Goal: Communication & Community: Answer question/provide support

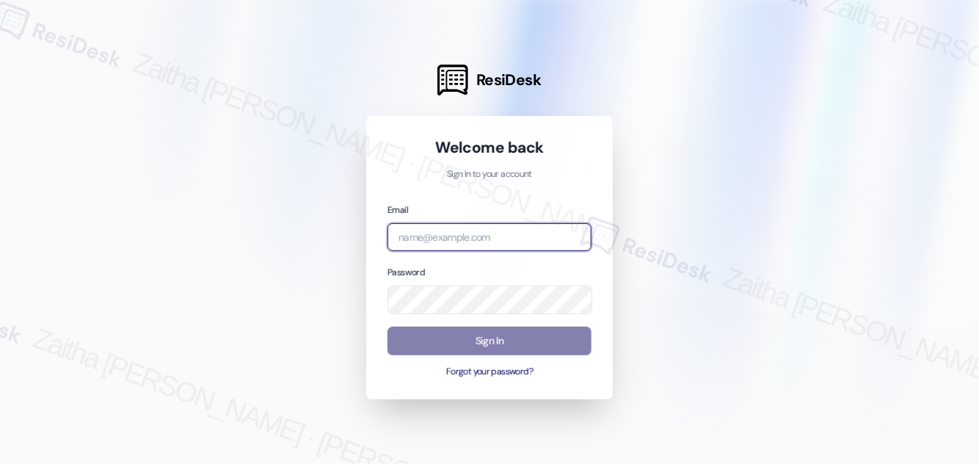
click at [479, 243] on input "email" at bounding box center [490, 237] width 204 height 29
type input "[EMAIL_ADDRESS][PERSON_NAME][DOMAIN_NAME]"
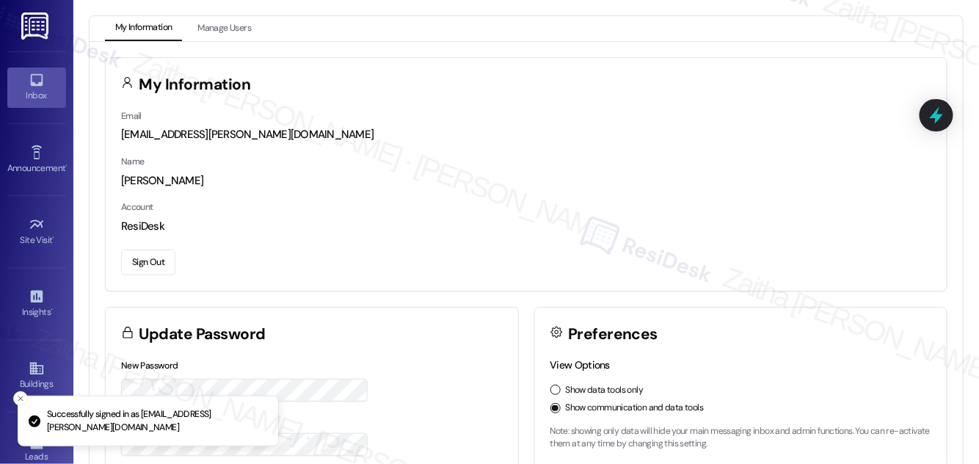
click at [27, 88] on div "Inbox" at bounding box center [36, 95] width 73 height 15
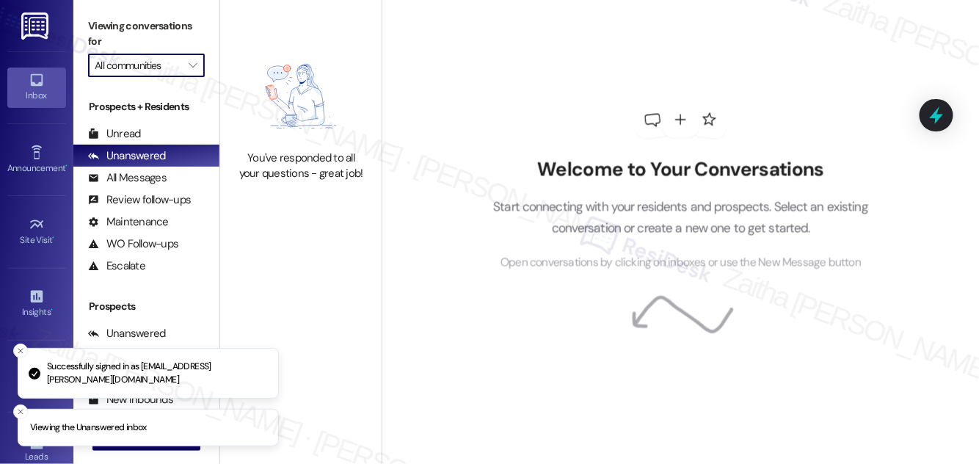
click at [160, 70] on input "All communities" at bounding box center [138, 65] width 87 height 23
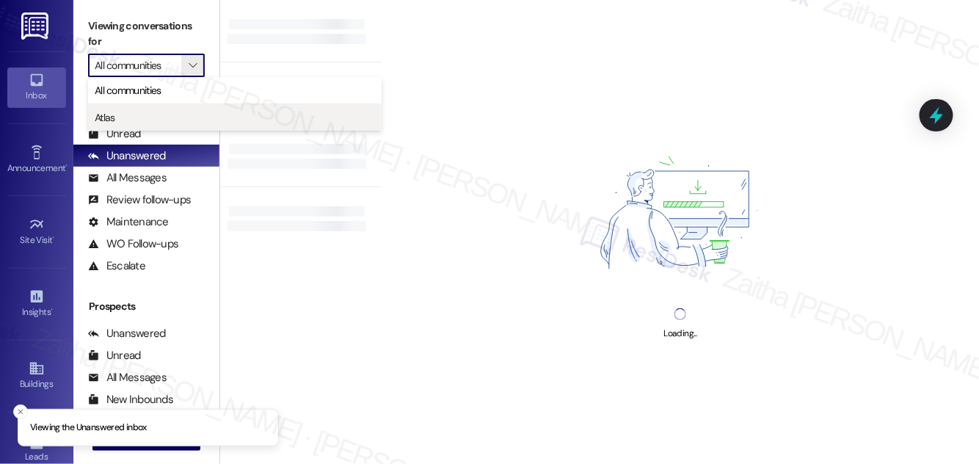
click at [145, 116] on span "Atlas" at bounding box center [235, 117] width 280 height 15
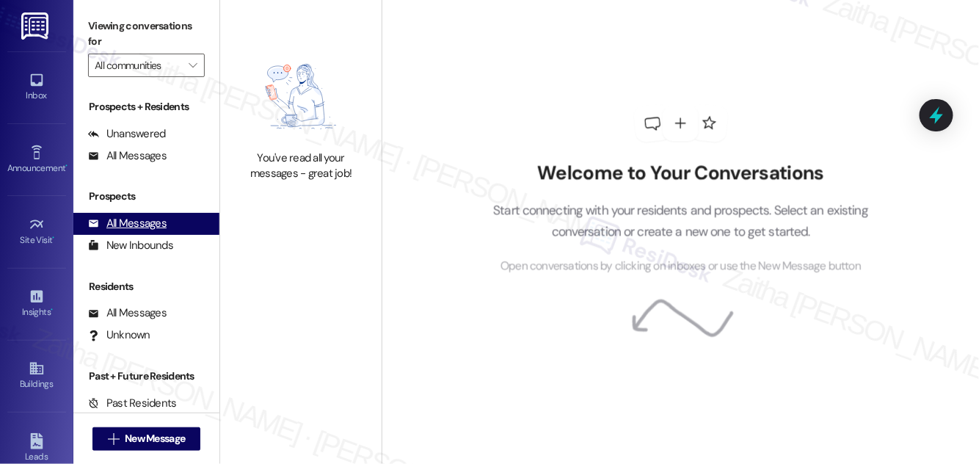
type input "Atlas"
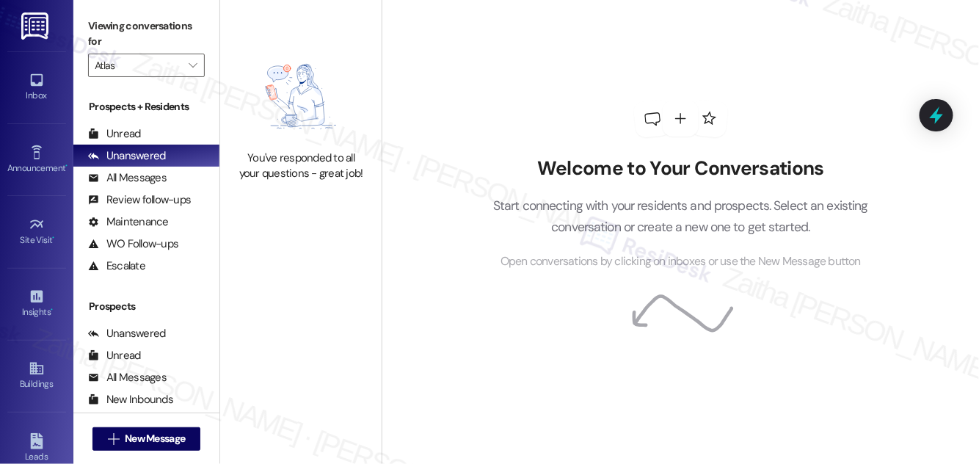
scroll to position [194, 0]
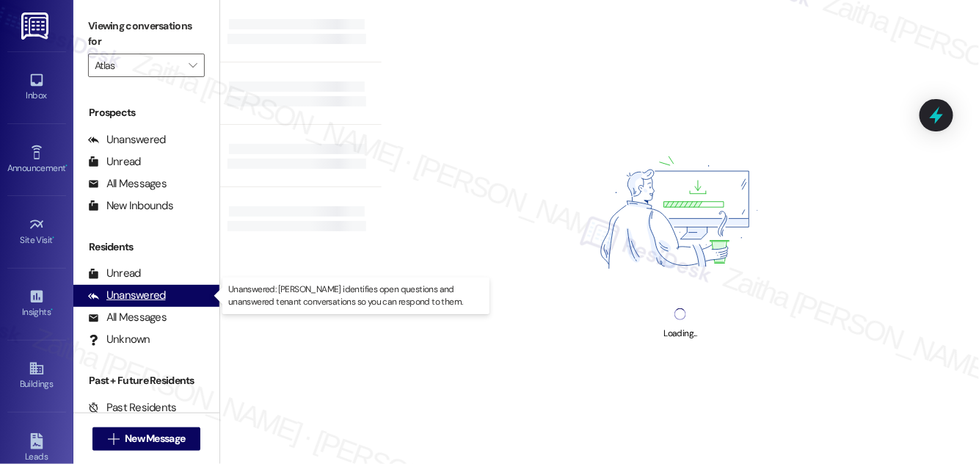
click at [153, 294] on div "Unanswered" at bounding box center [127, 295] width 78 height 15
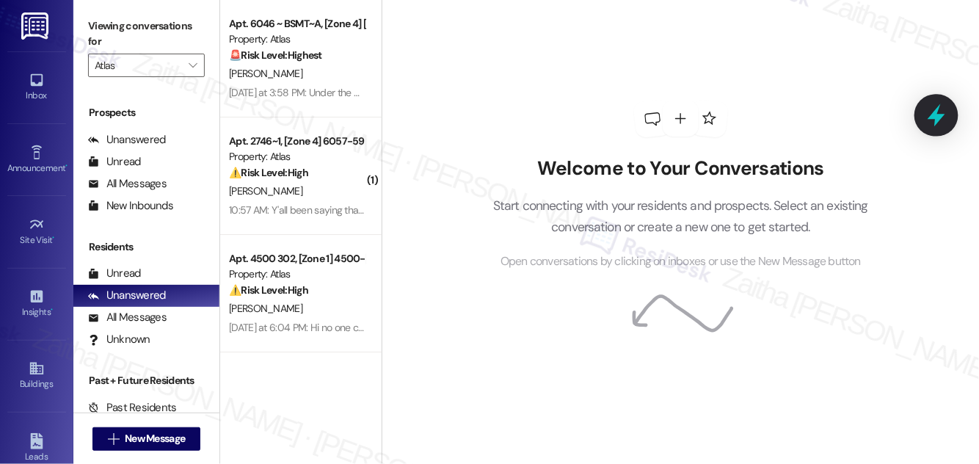
click at [943, 115] on icon at bounding box center [936, 115] width 25 height 25
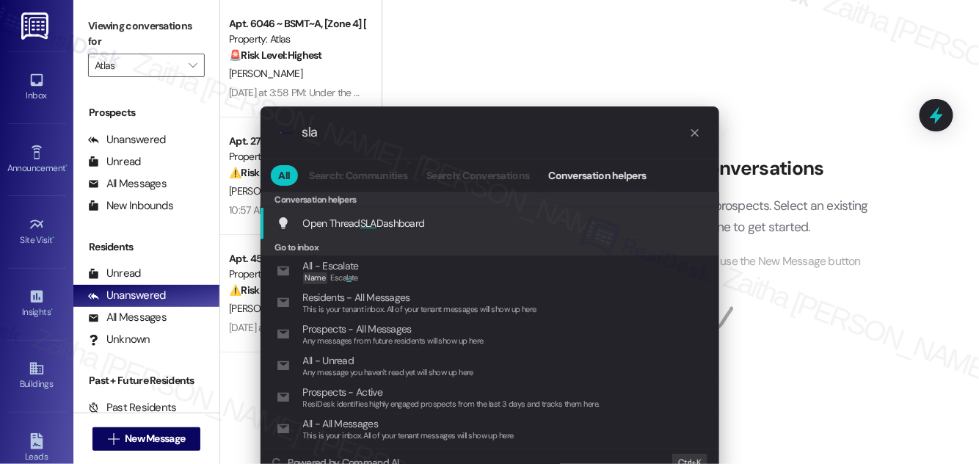
type input "sla"
click at [356, 223] on span "Open Thread SLA Dashboard" at bounding box center [364, 223] width 122 height 13
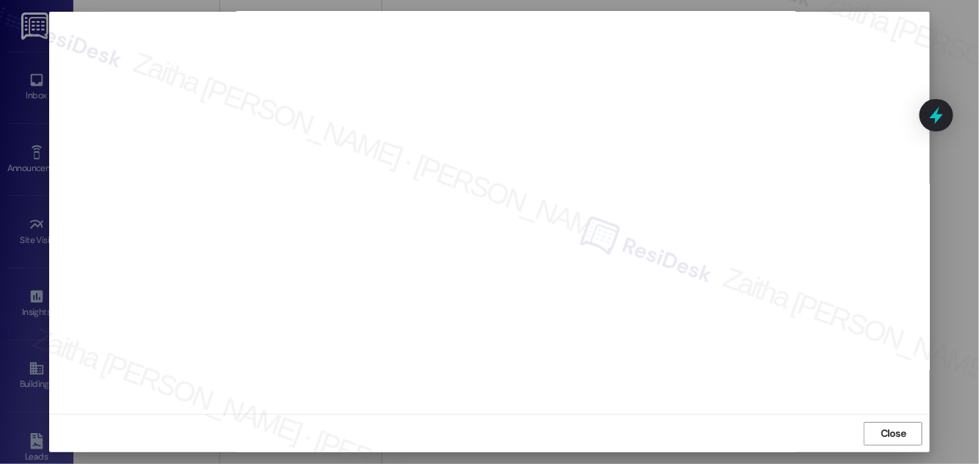
scroll to position [0, 0]
click at [887, 443] on span "Close" at bounding box center [894, 448] width 26 height 15
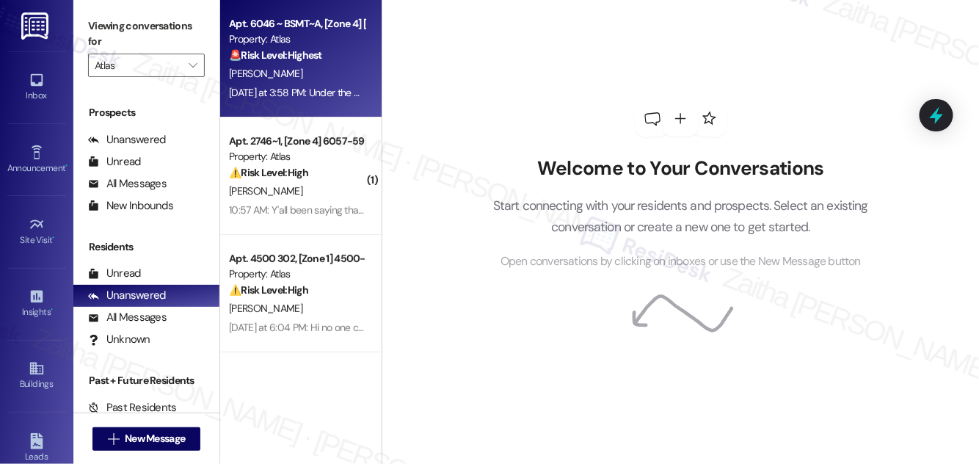
click at [349, 73] on div "T. Pryor" at bounding box center [297, 74] width 139 height 18
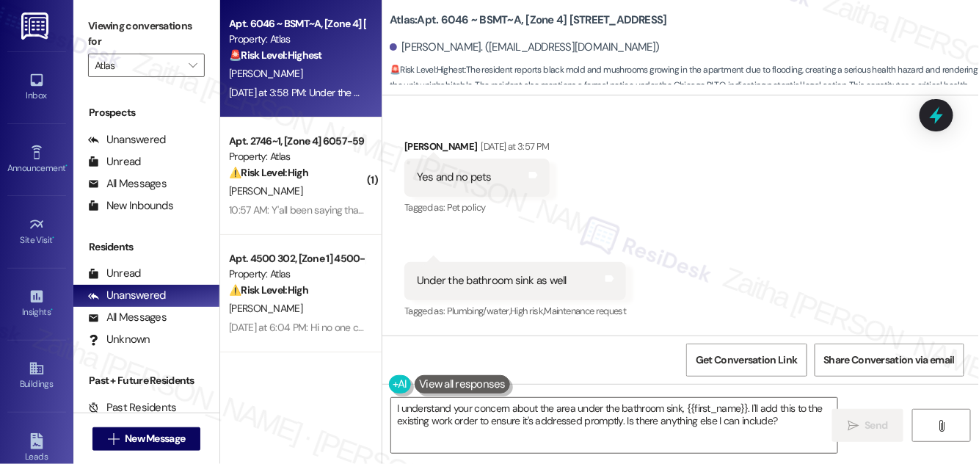
scroll to position [2900, 0]
drag, startPoint x: 403, startPoint y: 45, endPoint x: 468, endPoint y: 35, distance: 65.4
click at [468, 35] on div "Terrence Pryor. (pryor_terrence86@yahoo.com)" at bounding box center [684, 47] width 589 height 29
copy div "Terrence Pryor"
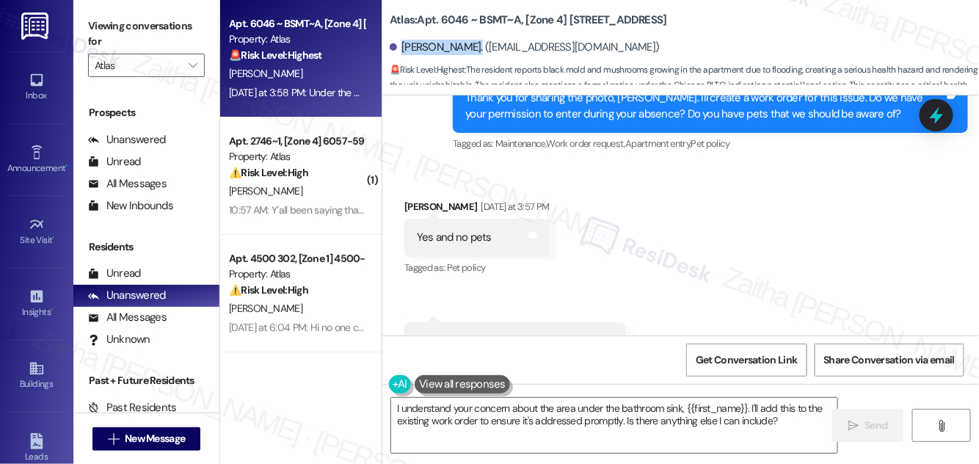
scroll to position [2967, 0]
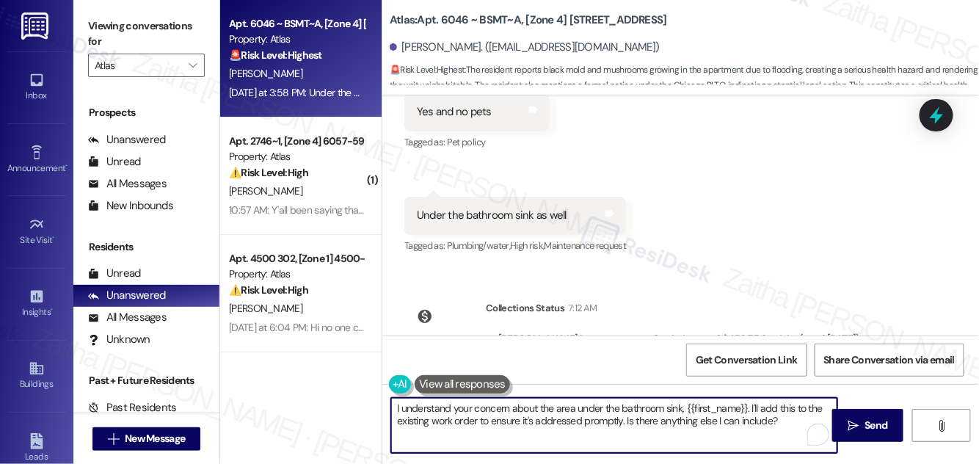
drag, startPoint x: 396, startPoint y: 407, endPoint x: 782, endPoint y: 424, distance: 386.5
click at [782, 424] on textarea "I understand your concern about the area under the bathroom sink, {{first_name}…" at bounding box center [614, 425] width 446 height 55
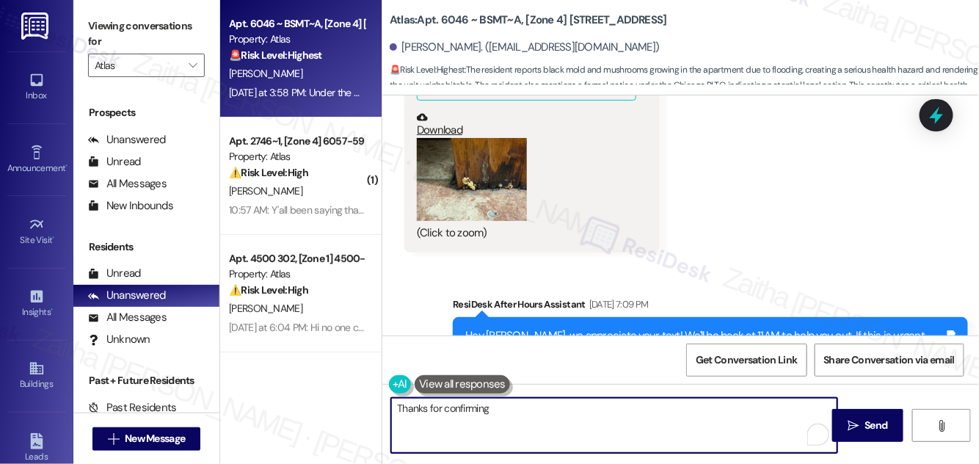
scroll to position [2232, 0]
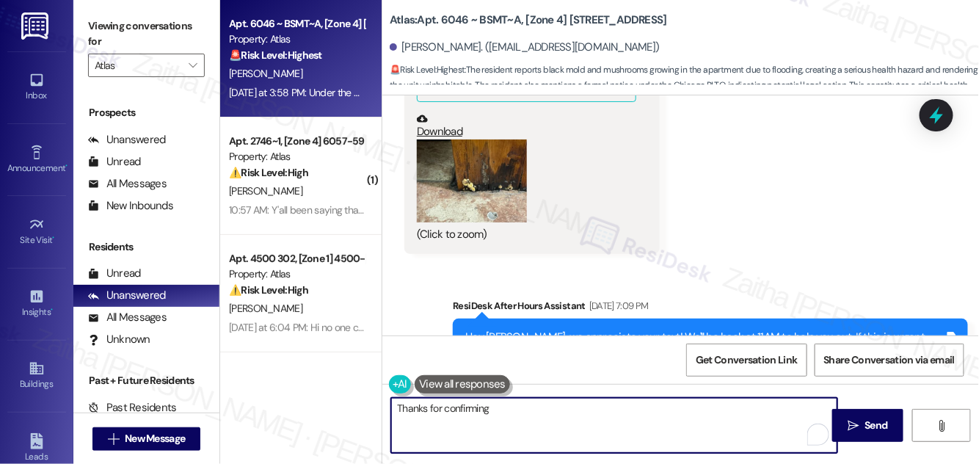
click at [446, 184] on button "Zoom image" at bounding box center [472, 180] width 110 height 83
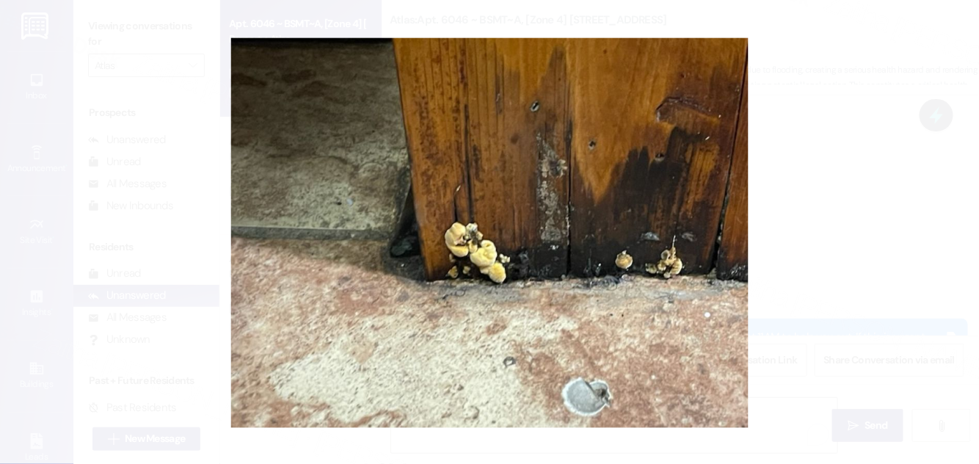
click at [807, 201] on button "Unzoom image" at bounding box center [489, 232] width 979 height 464
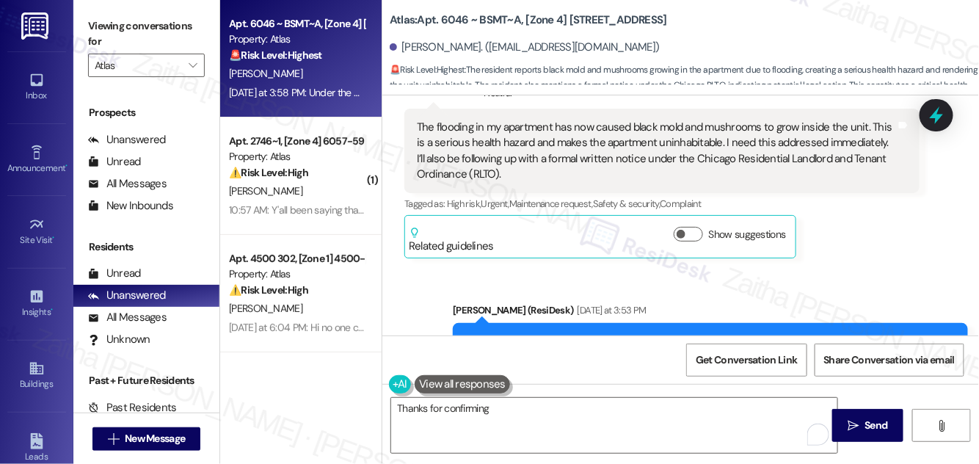
scroll to position [2833, 0]
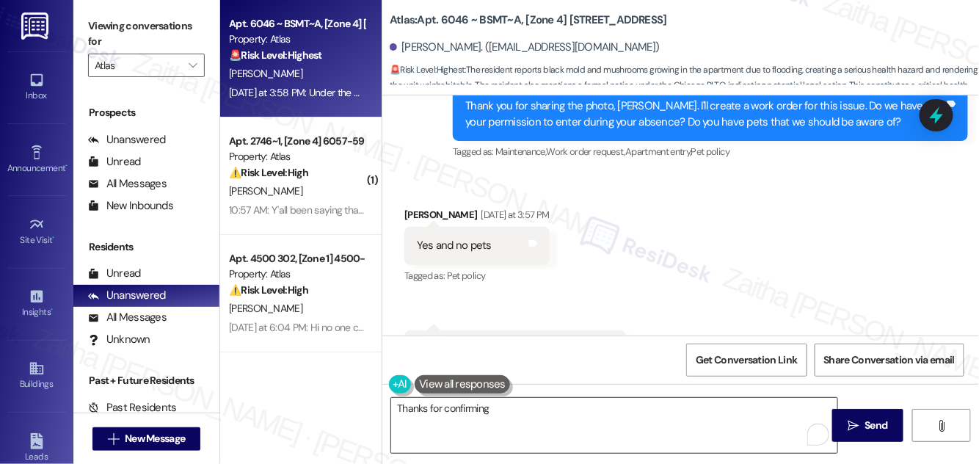
click at [515, 409] on textarea "Thanks for confirming" at bounding box center [614, 425] width 446 height 55
click at [425, 211] on div "Terrence Pryor Yesterday at 3:57 PM" at bounding box center [476, 217] width 145 height 21
copy div "Terrence"
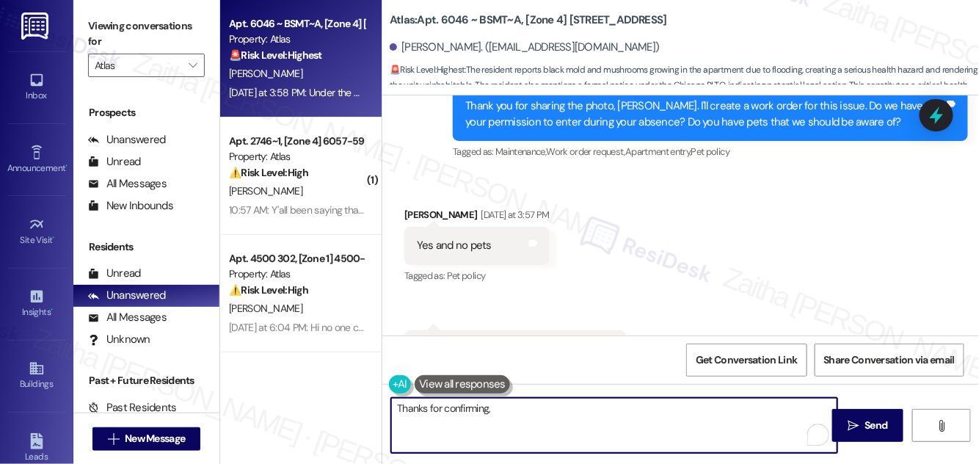
click at [523, 411] on textarea "Thanks for confirming," at bounding box center [614, 425] width 446 height 55
paste textarea "Terrence"
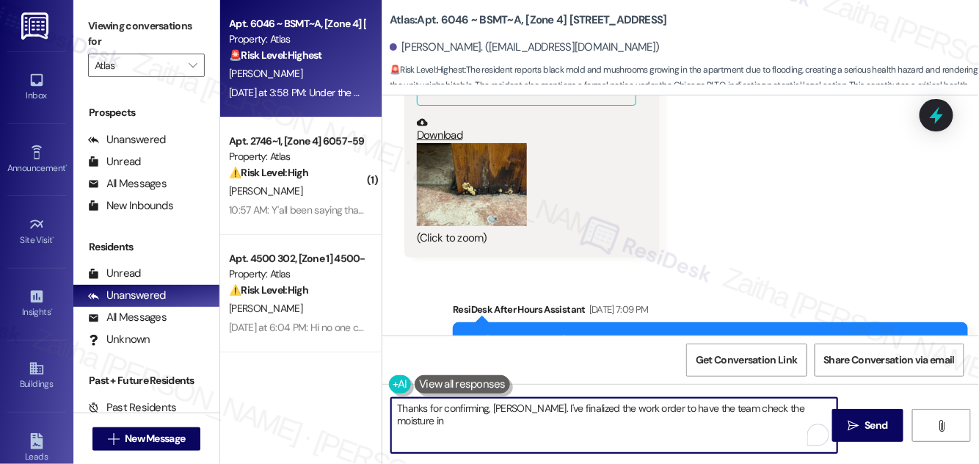
scroll to position [2166, 0]
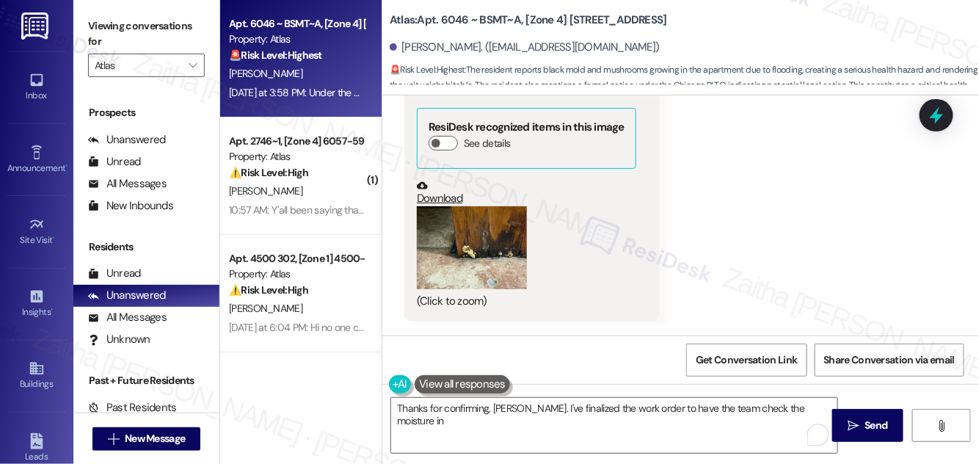
click at [488, 252] on button "Zoom image" at bounding box center [472, 247] width 110 height 83
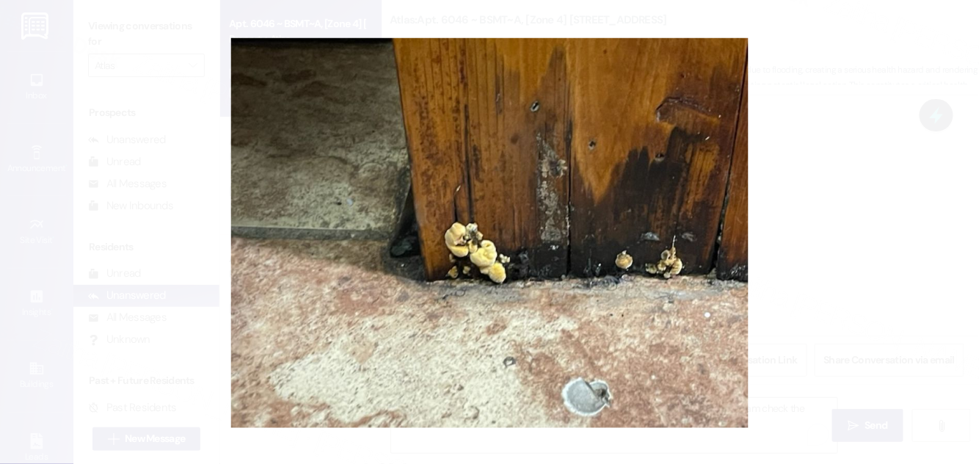
click at [865, 215] on button "Unzoom image" at bounding box center [489, 232] width 979 height 464
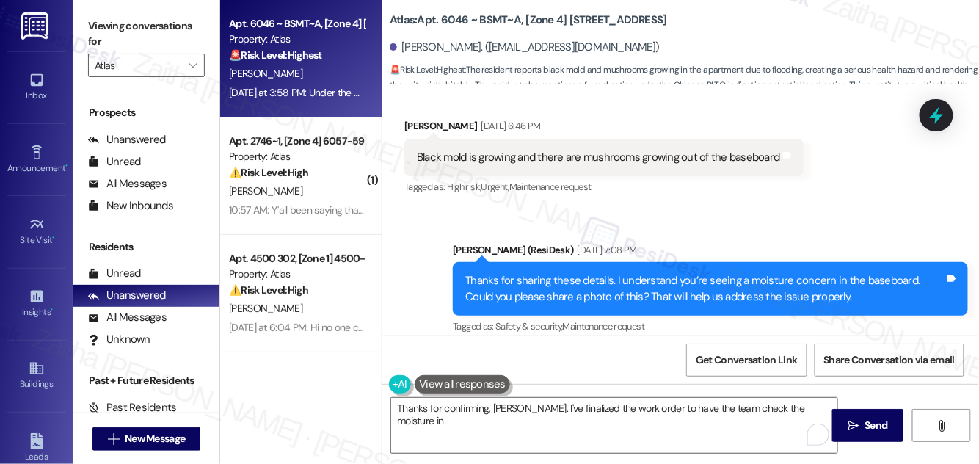
scroll to position [1832, 0]
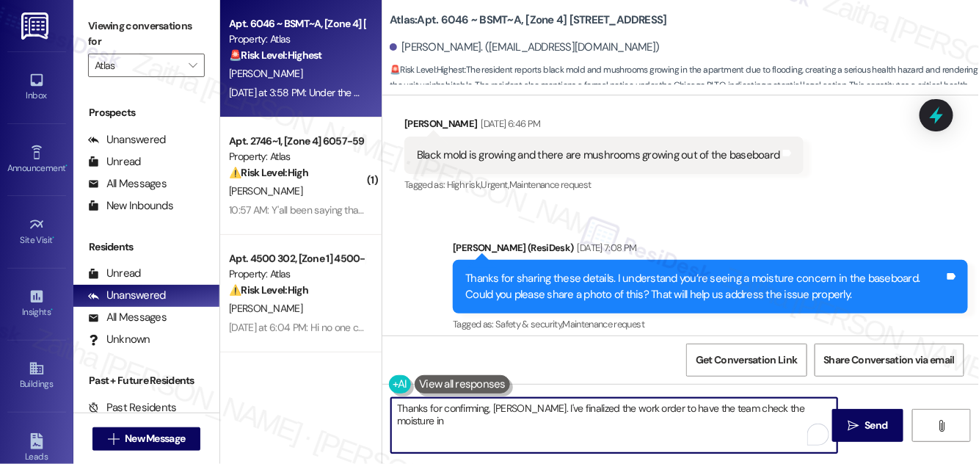
click at [735, 405] on textarea "Thanks for confirming, Terrence. I've finalized the work order to have the team…" at bounding box center [614, 425] width 446 height 55
click at [734, 405] on textarea "Thanks for confirming, Terrence. I've finalized the work order to have the team…" at bounding box center [614, 425] width 446 height 55
click at [735, 426] on textarea "Thanks for confirming, Terrence. I've finalized the work order to have the team…" at bounding box center [614, 425] width 446 height 55
drag, startPoint x: 725, startPoint y: 407, endPoint x: 825, endPoint y: 406, distance: 100.6
click at [825, 406] on textarea "Thanks for confirming, Terrence. I've finalized the work order to have the team…" at bounding box center [614, 425] width 446 height 55
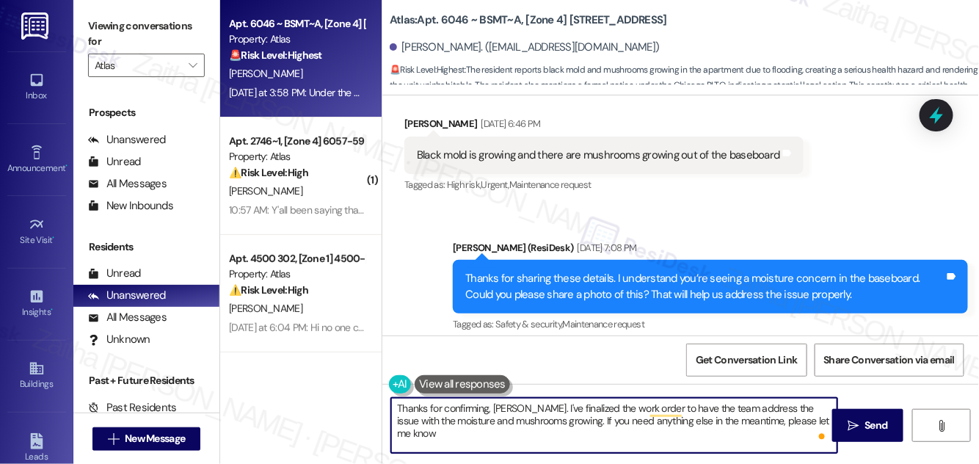
type textarea "Thanks for confirming, Terrence. I've finalized the work order to have the team…"
drag, startPoint x: 397, startPoint y: 407, endPoint x: 797, endPoint y: 418, distance: 400.2
click at [834, 421] on div "Thanks for confirming, Terrence. I've finalized the work order to have the team…" at bounding box center [680, 439] width 597 height 110
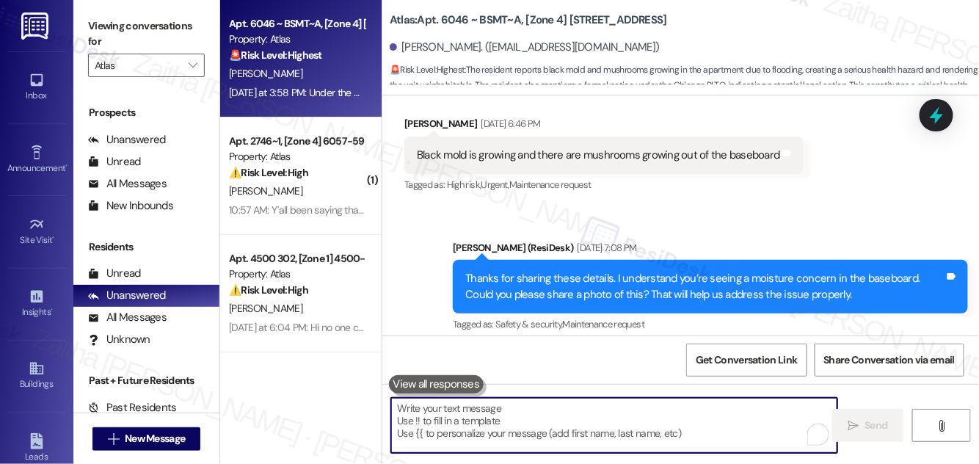
paste textarea "Thanks for confirming, Terrence. I’ve finalized the work order for the team to …"
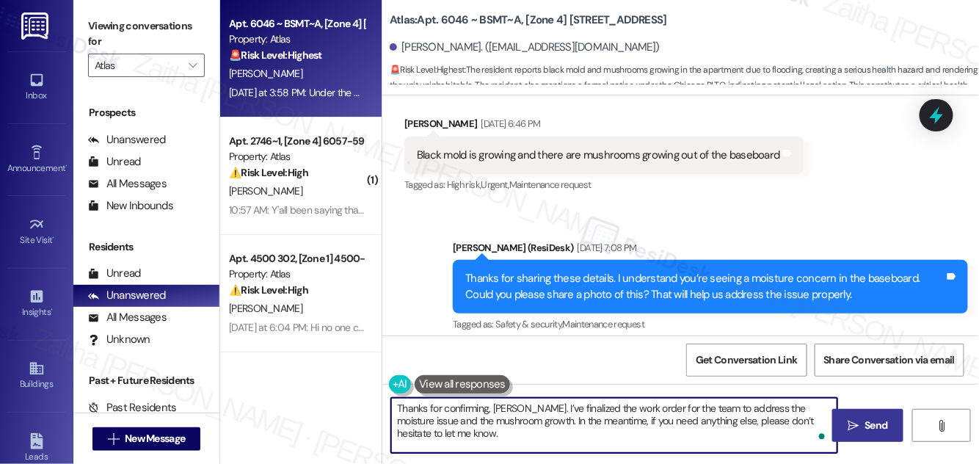
type textarea "Thanks for confirming, Terrence. I’ve finalized the work order for the team to …"
click at [870, 421] on span "Send" at bounding box center [876, 425] width 23 height 15
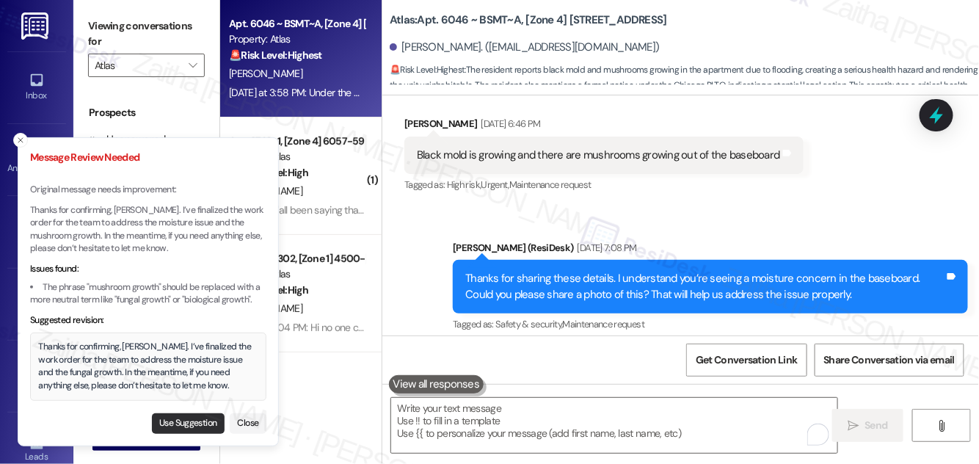
click at [162, 422] on button "Use Suggestion" at bounding box center [188, 423] width 73 height 21
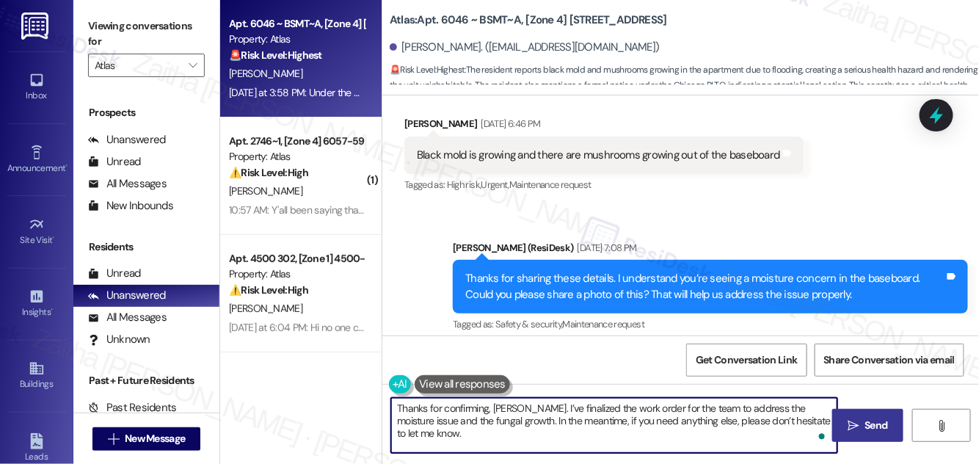
drag, startPoint x: 770, startPoint y: 407, endPoint x: 805, endPoint y: 404, distance: 34.6
click at [805, 404] on textarea "Thanks for confirming, Terrence. I’ve finalized the work order for the team to …" at bounding box center [614, 425] width 446 height 55
drag, startPoint x: 794, startPoint y: 408, endPoint x: 452, endPoint y: 436, distance: 343.2
click at [452, 436] on textarea "Thanks for confirming, Terrence. I’ve finalized the work order for the team to …" at bounding box center [614, 425] width 446 height 55
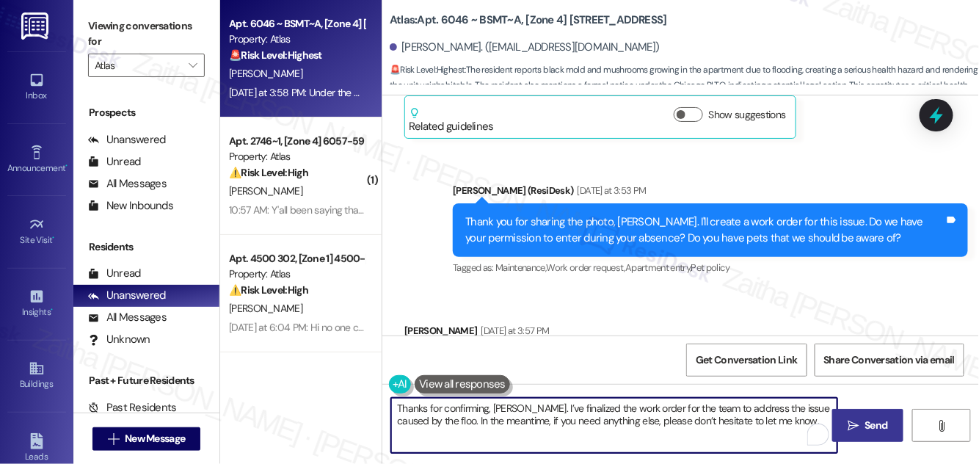
scroll to position [2699, 0]
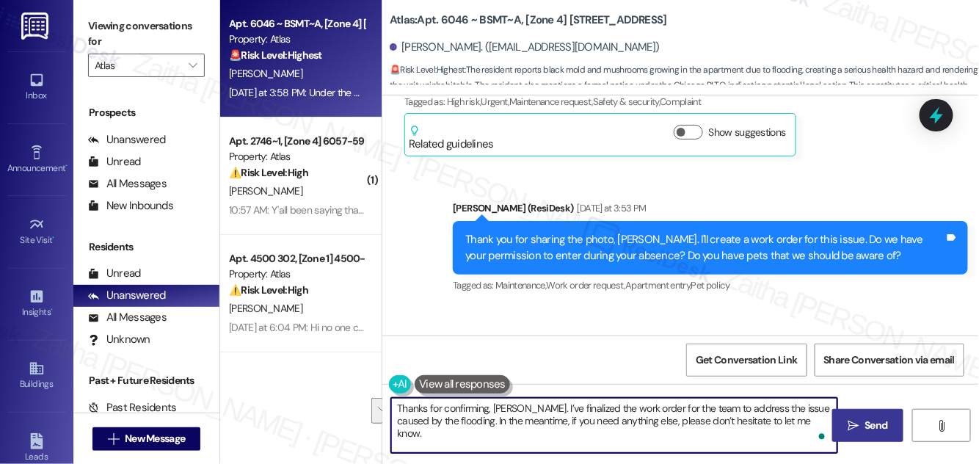
drag, startPoint x: 399, startPoint y: 408, endPoint x: 813, endPoint y: 421, distance: 414.2
click at [813, 421] on textarea "Thanks for confirming, Terrence. I’ve finalized the work order for the team to …" at bounding box center [614, 425] width 446 height 55
type textarea "Thanks for confirming, Terrence. I’ve finalized the work order for the team to …"
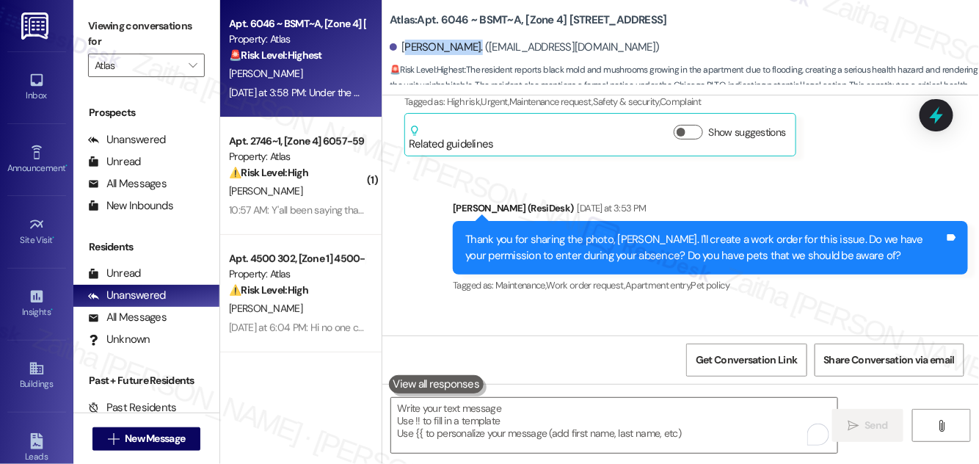
drag, startPoint x: 404, startPoint y: 44, endPoint x: 467, endPoint y: 37, distance: 63.6
click at [467, 37] on div "Terrence Pryor. (pryor_terrence86@yahoo.com)" at bounding box center [684, 47] width 589 height 29
copy div "errence Pryor"
click at [416, 48] on div "Terrence Pryor. (pryor_terrence86@yahoo.com)" at bounding box center [525, 47] width 270 height 15
drag, startPoint x: 399, startPoint y: 45, endPoint x: 465, endPoint y: 42, distance: 66.1
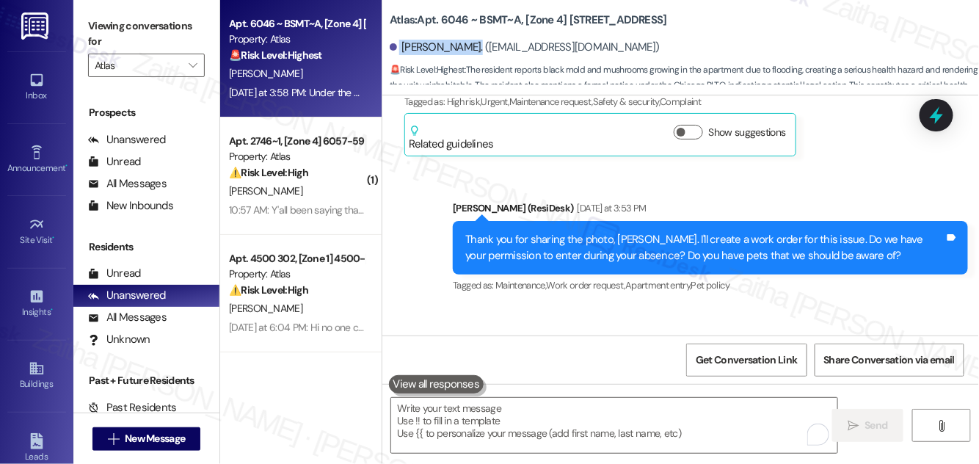
click at [465, 42] on div "Terrence Pryor. (pryor_terrence86@yahoo.com)" at bounding box center [525, 47] width 270 height 15
copy div "Terrence Pryor"
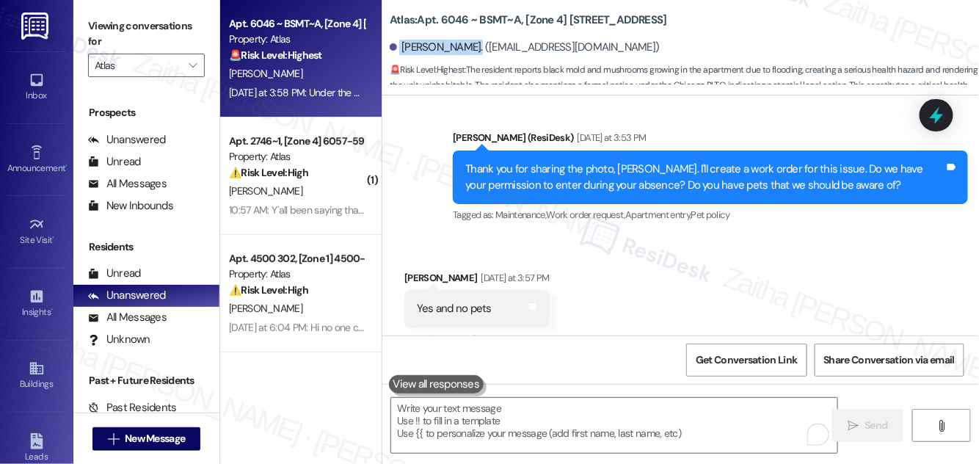
scroll to position [2566, 0]
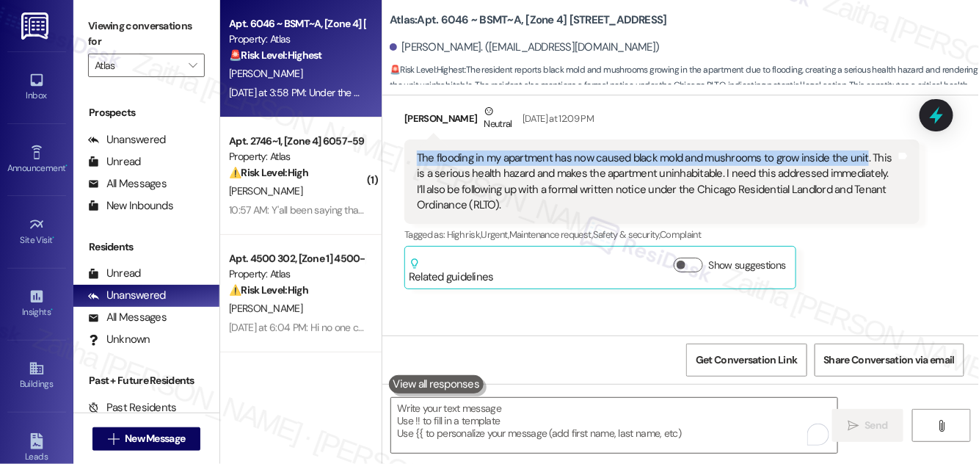
drag, startPoint x: 414, startPoint y: 156, endPoint x: 860, endPoint y: 150, distance: 445.6
click at [863, 150] on div "The flooding in my apartment has now caused black mold and mushrooms to grow in…" at bounding box center [661, 181] width 515 height 85
copy div "The flooding in my apartment has now caused black mold and mushrooms to grow in…"
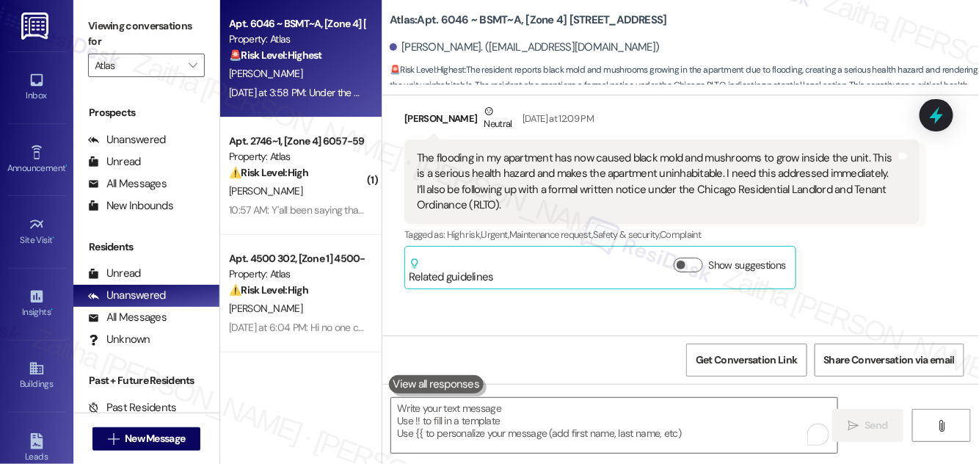
click at [606, 323] on div "Sent via SMS Sarah (ResiDesk) Yesterday at 3:53 PM Thank you for sharing the ph…" at bounding box center [710, 380] width 537 height 117
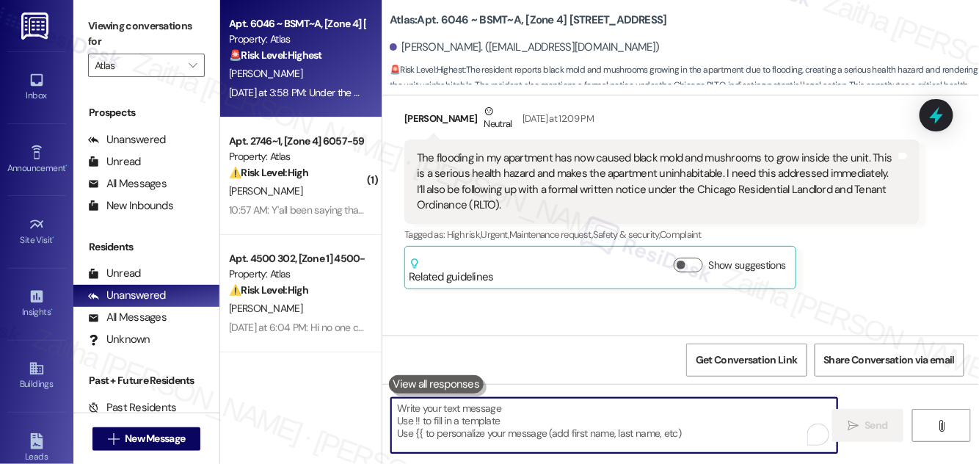
click at [503, 409] on textarea "To enrich screen reader interactions, please activate Accessibility in Grammarl…" at bounding box center [614, 425] width 446 height 55
paste textarea "Thanks for confirming, Terrence. I’ve finalized the work order. In the meantime…"
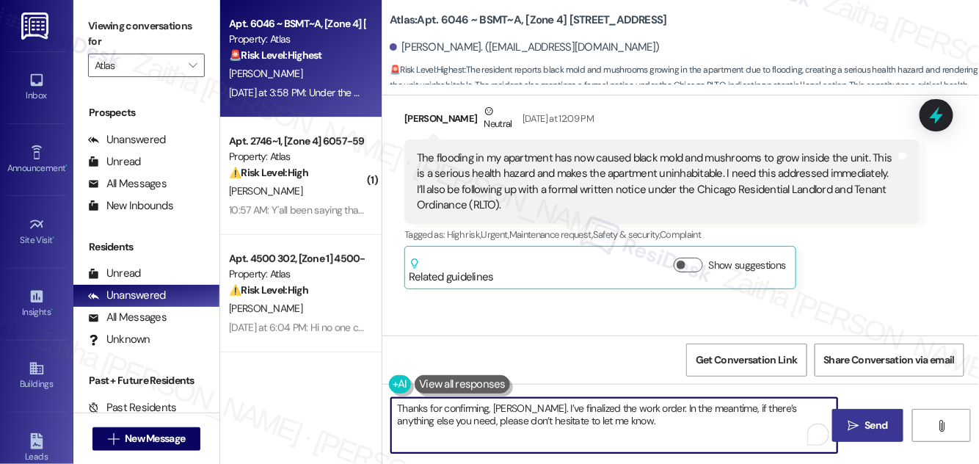
type textarea "Thanks for confirming, Terrence. I’ve finalized the work order. In the meantime…"
click at [876, 414] on button " Send" at bounding box center [867, 425] width 71 height 33
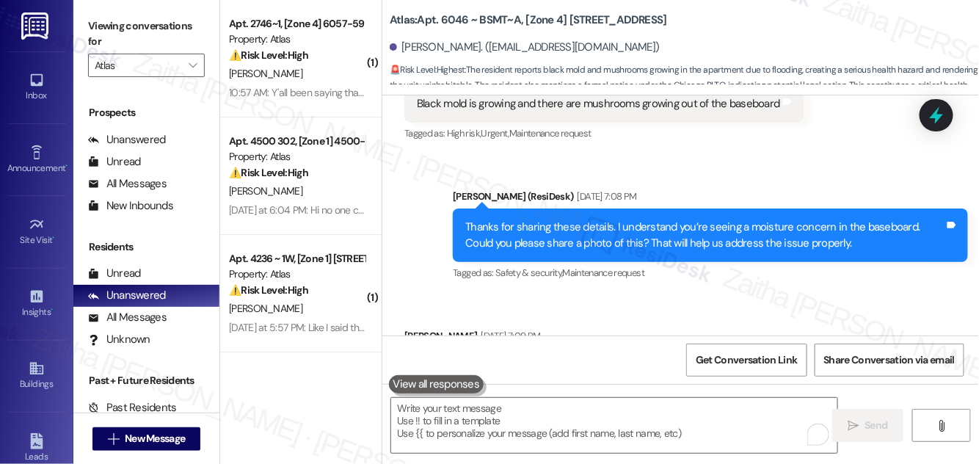
scroll to position [1817, 0]
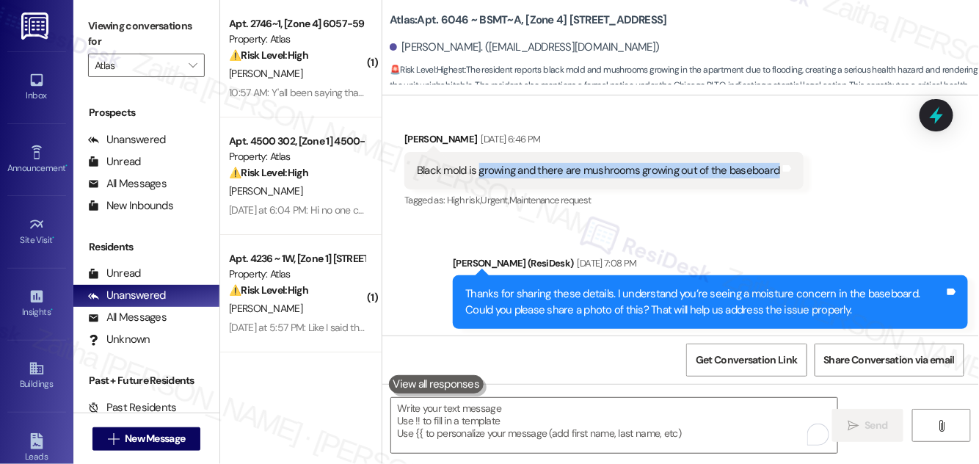
drag, startPoint x: 478, startPoint y: 169, endPoint x: 772, endPoint y: 179, distance: 293.8
click at [772, 179] on div "Black mold is growing and there are mushrooms growing out of the baseboard Tags…" at bounding box center [603, 170] width 399 height 37
copy div "growing and there are mushrooms growing out of the baseboard"
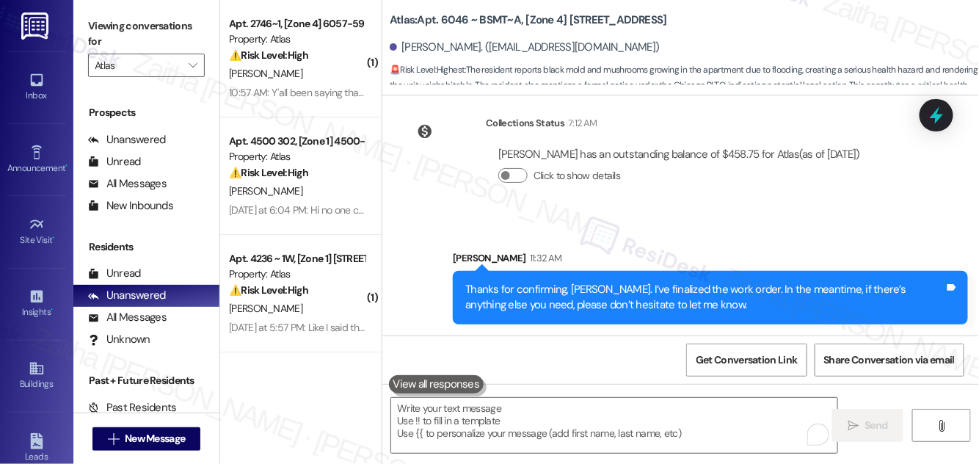
scroll to position [3019, 0]
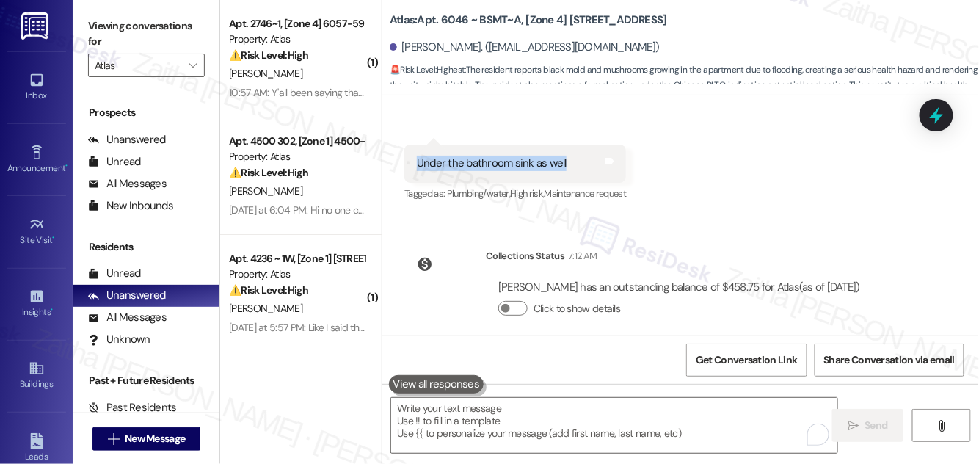
drag, startPoint x: 411, startPoint y: 161, endPoint x: 584, endPoint y: 161, distance: 172.5
click at [584, 161] on div "Under the bathroom sink as well Tags and notes" at bounding box center [515, 163] width 222 height 37
copy div "Under the bathroom sink as well"
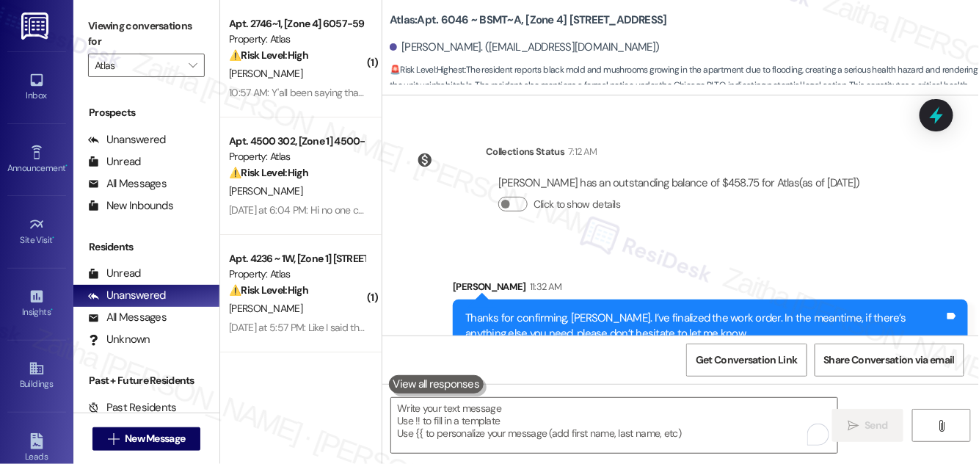
scroll to position [3152, 0]
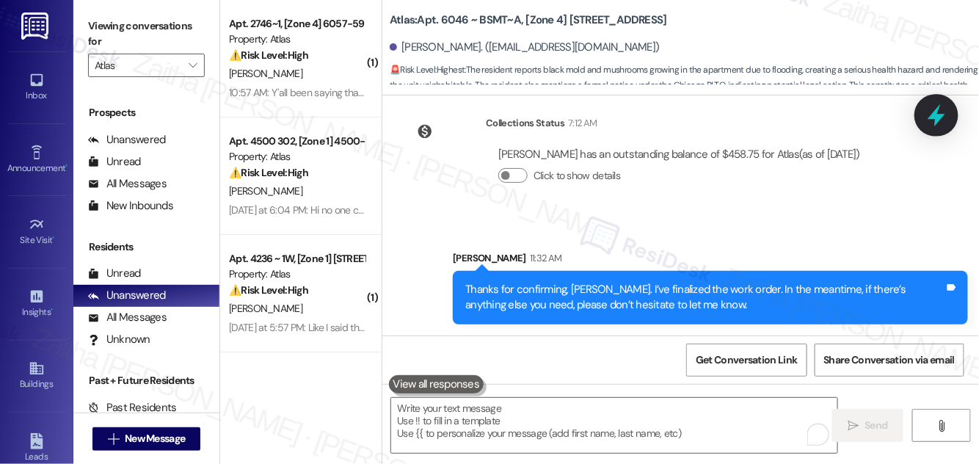
click at [935, 118] on icon at bounding box center [937, 115] width 18 height 23
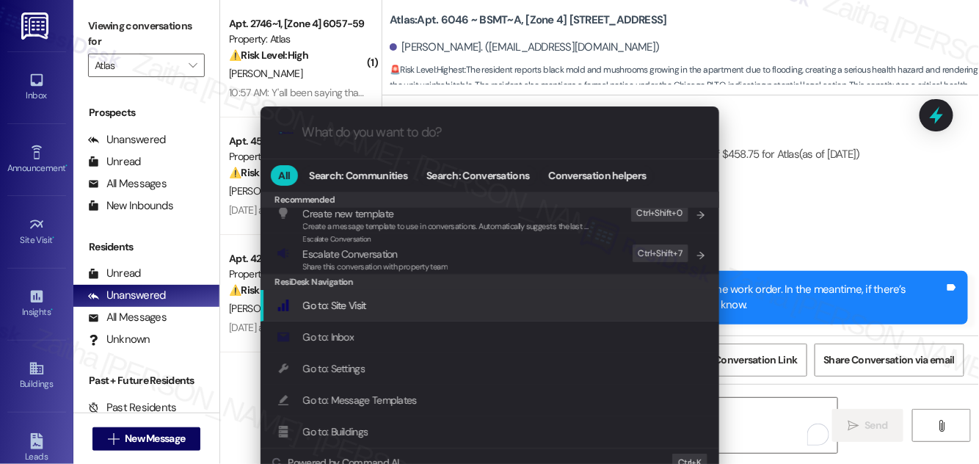
scroll to position [66, 0]
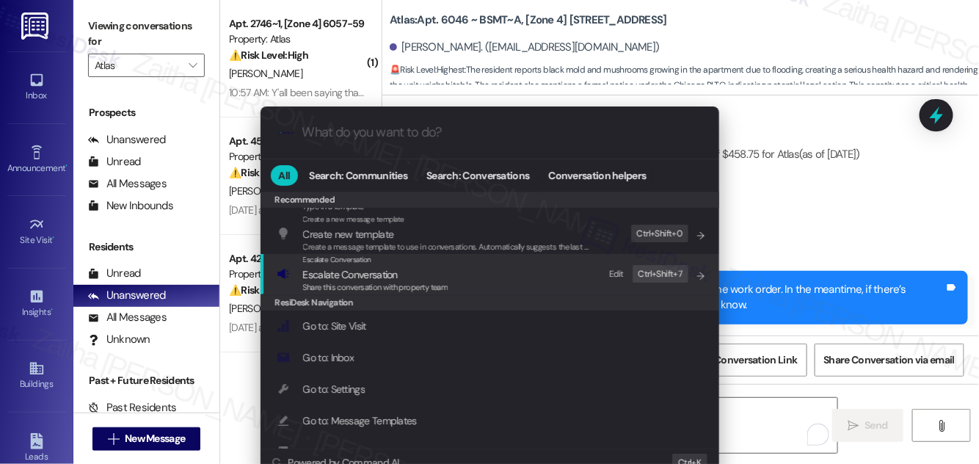
click at [380, 272] on span "Escalate Conversation" at bounding box center [350, 274] width 95 height 13
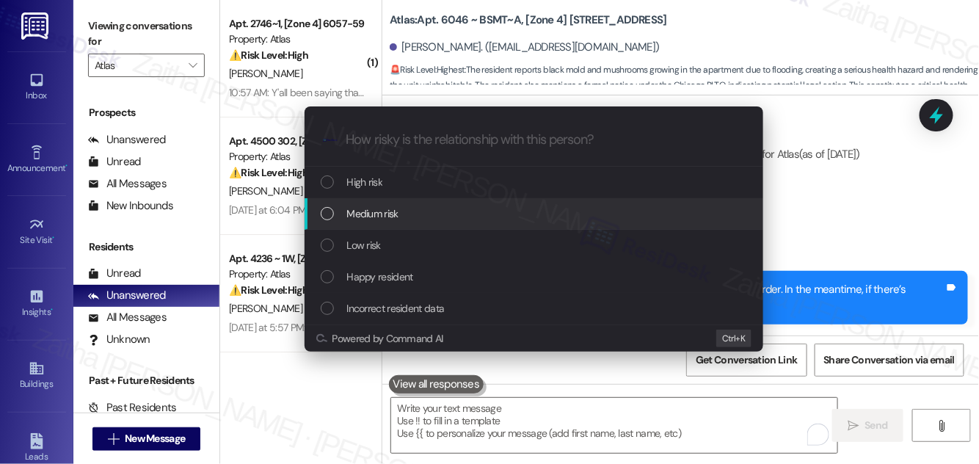
click at [429, 214] on div "Medium risk" at bounding box center [535, 214] width 429 height 16
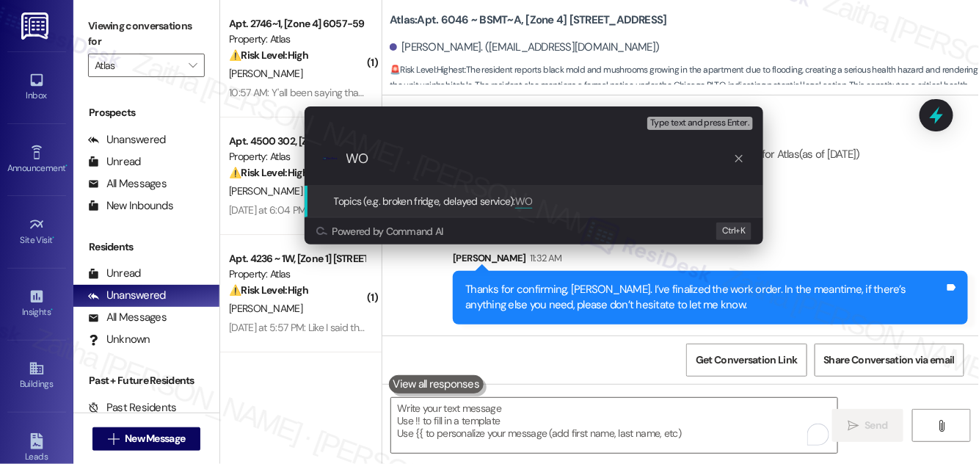
paste input "NOT_ALLOWED"
drag, startPoint x: 374, startPoint y: 158, endPoint x: 525, endPoint y: 163, distance: 151.3
click at [525, 163] on input "WO NOT_ALLOWED" at bounding box center [539, 158] width 387 height 15
paste input "#166763"
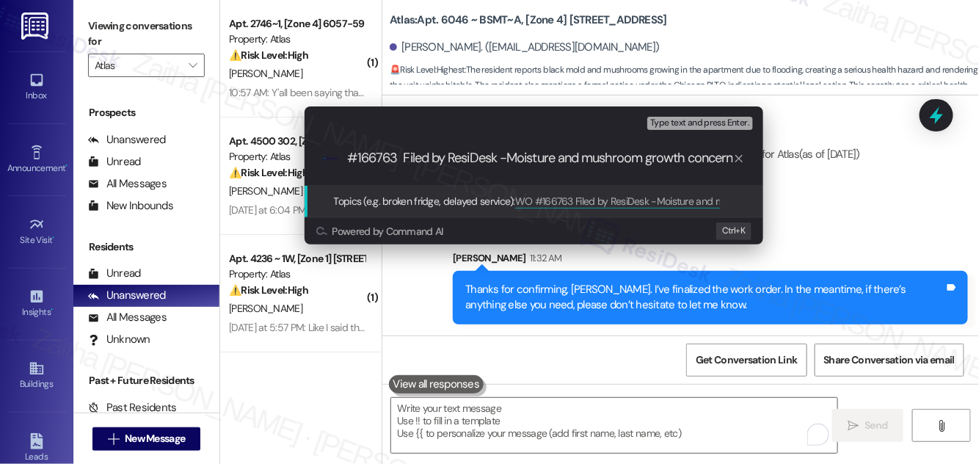
type input "WO #166763 Filed by ResiDesk -Moisture and mushroom growth concerns"
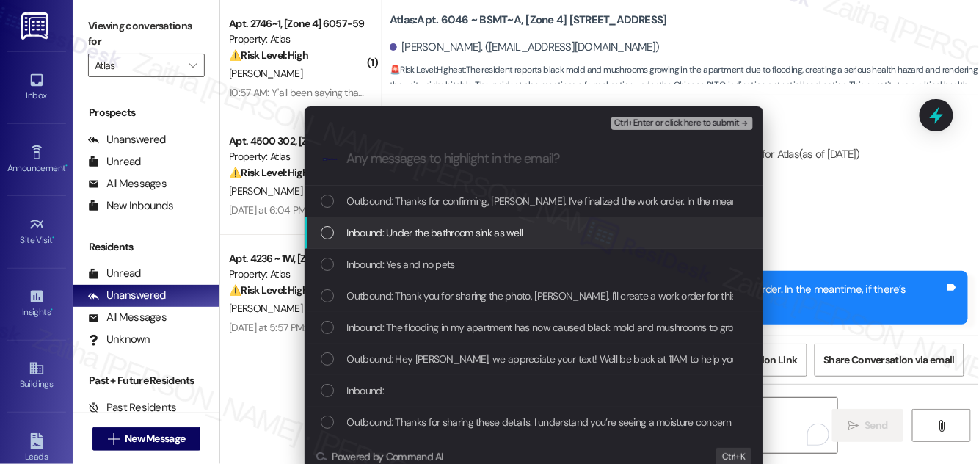
click at [565, 222] on div "Inbound: Under the bathroom sink as well" at bounding box center [534, 233] width 459 height 32
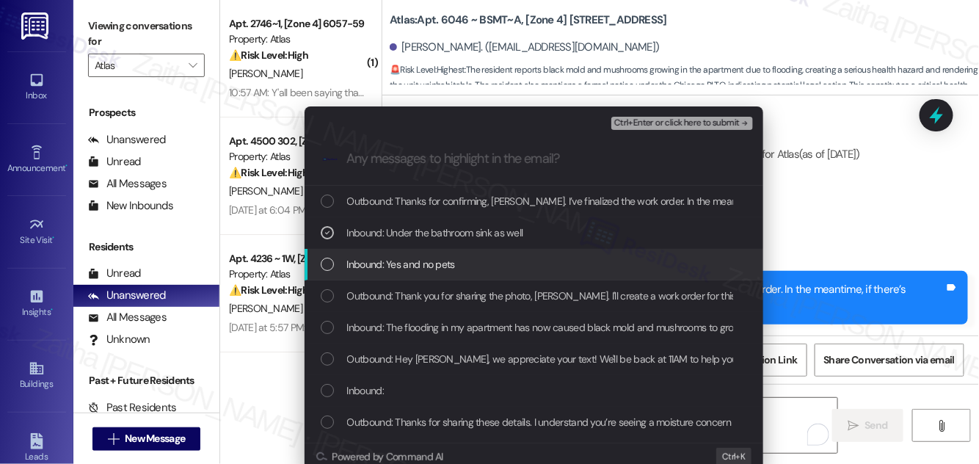
click at [555, 264] on div "Inbound: Yes and no pets" at bounding box center [535, 264] width 429 height 16
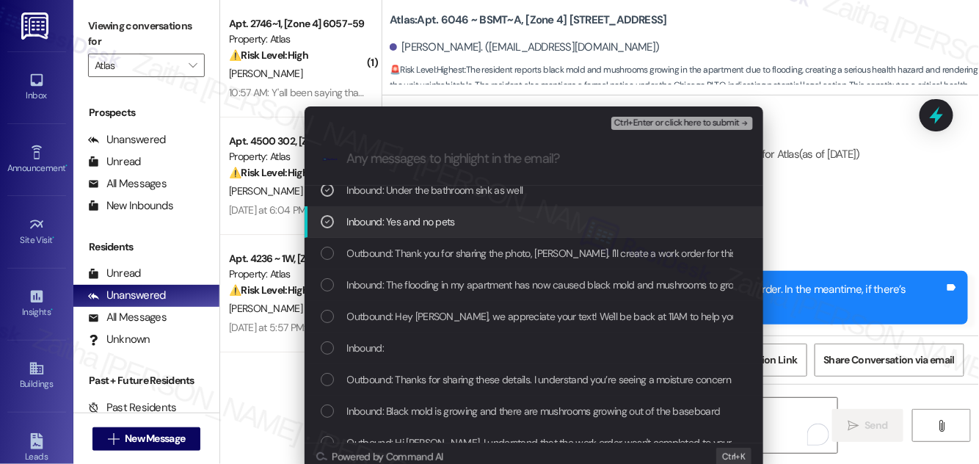
scroll to position [66, 0]
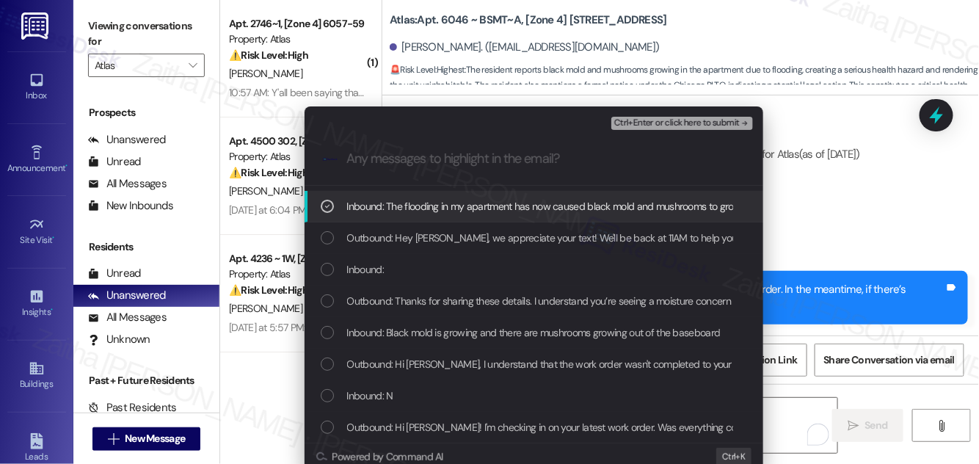
scroll to position [133, 0]
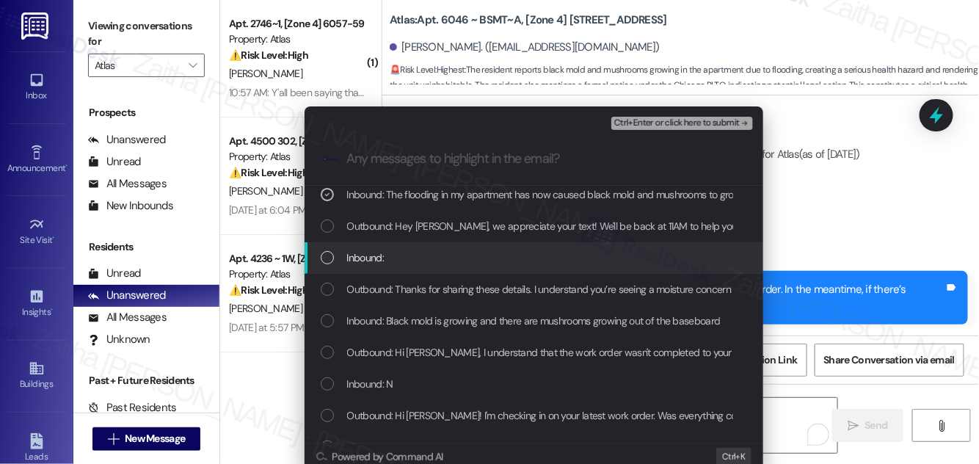
click at [548, 253] on div "Inbound:" at bounding box center [535, 258] width 429 height 16
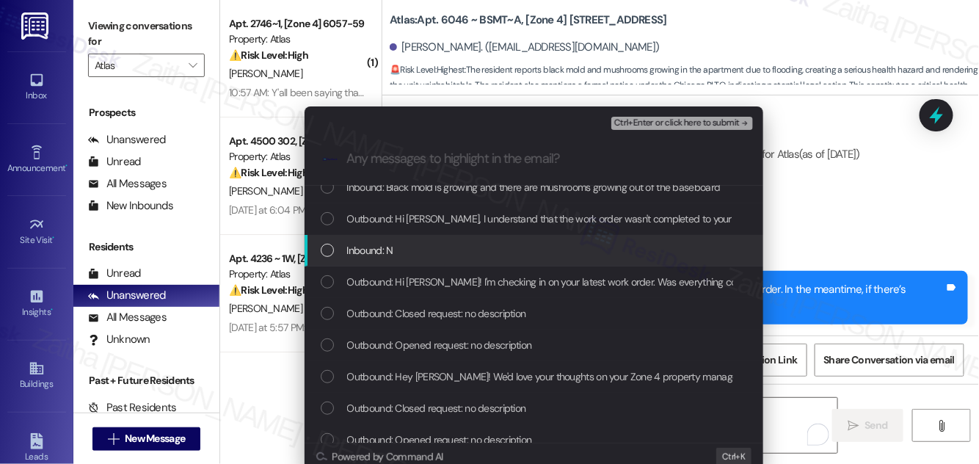
scroll to position [200, 0]
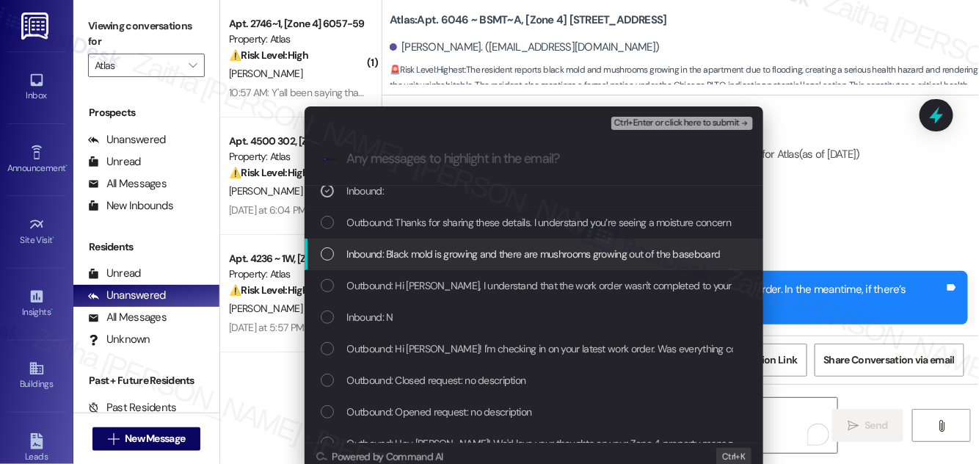
click at [540, 254] on span "Inbound: Black mold is growing and there are mushrooms growing out of the baseb…" at bounding box center [534, 254] width 374 height 16
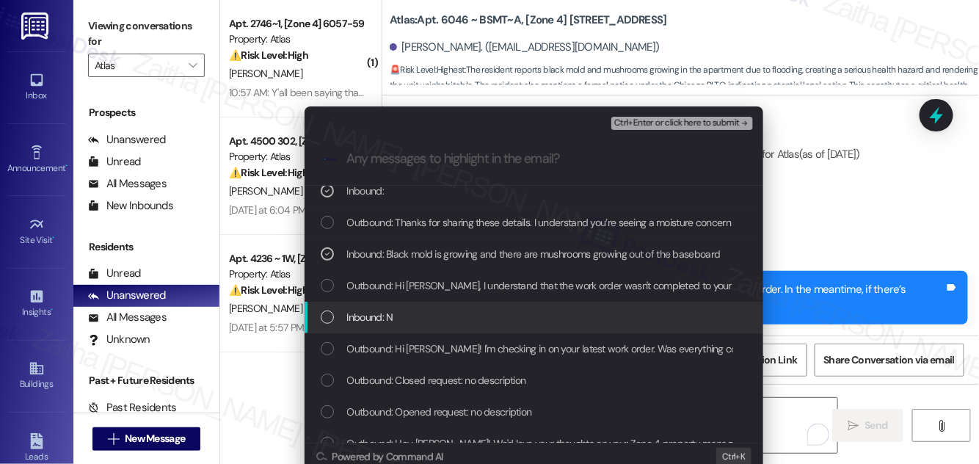
click at [544, 326] on div "Inbound: N" at bounding box center [534, 318] width 459 height 32
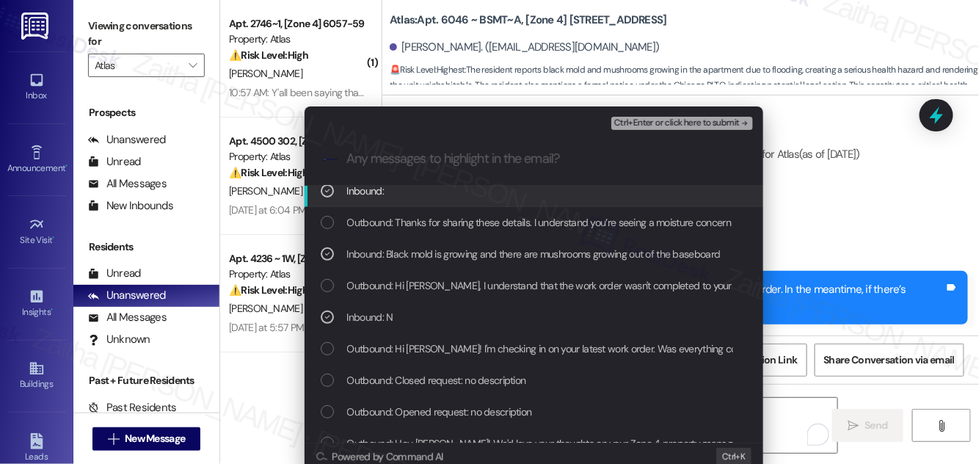
click at [658, 126] on span "Ctrl+Enter or click here to submit" at bounding box center [677, 123] width 126 height 10
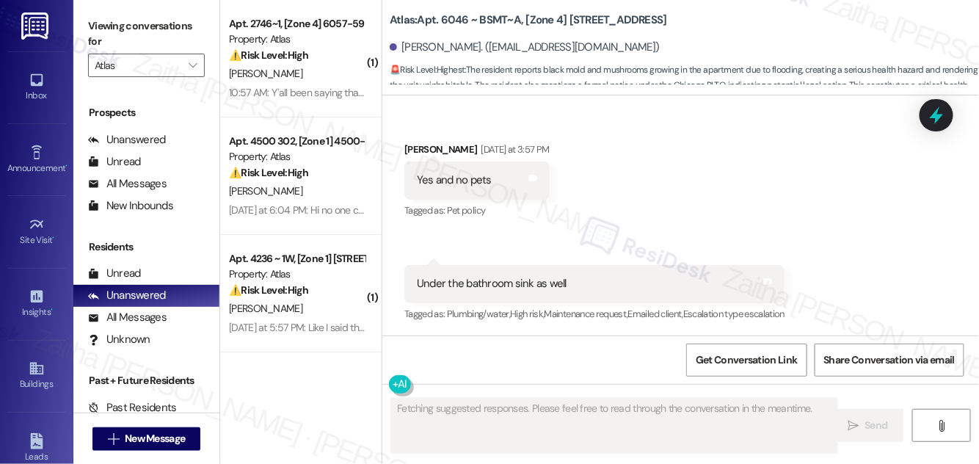
scroll to position [2898, 0]
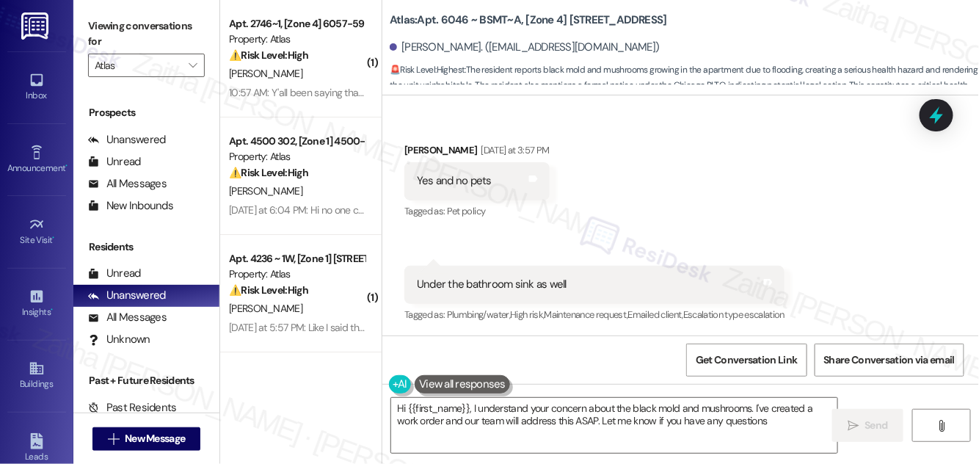
type textarea "Hi {{first_name}}, I understand your concern about the black mold and mushrooms…"
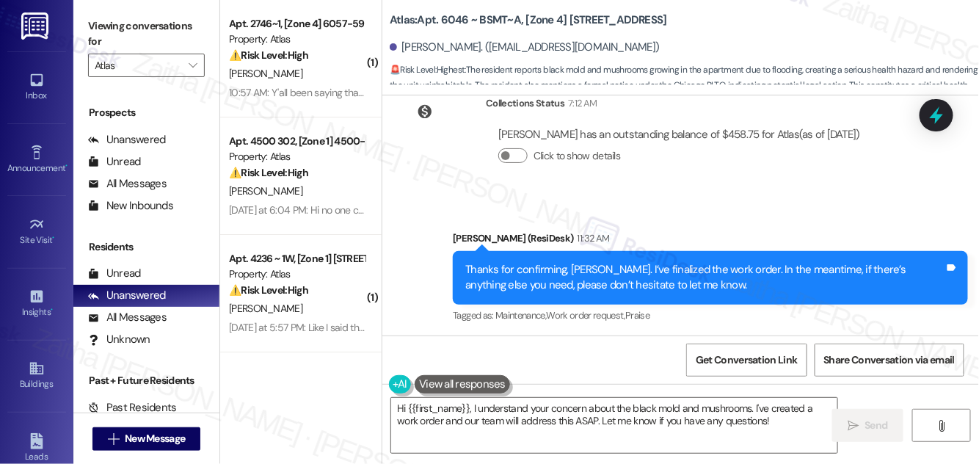
scroll to position [3173, 0]
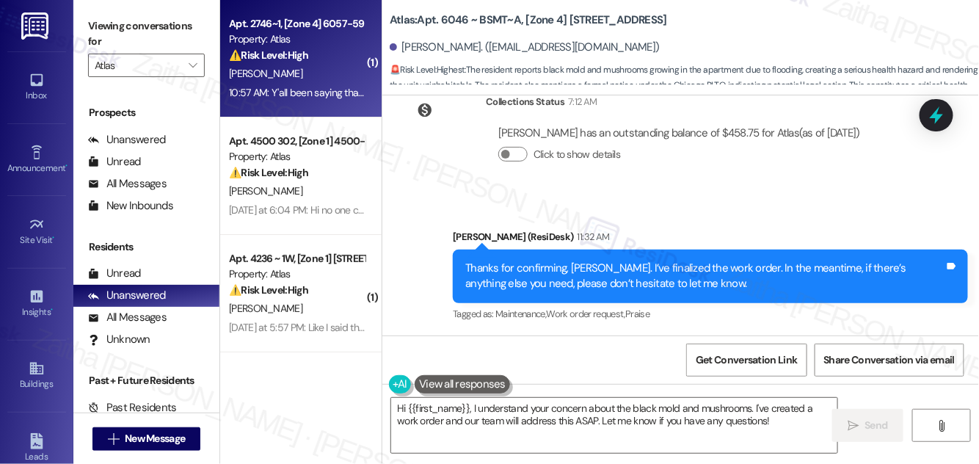
click at [324, 68] on div "[PERSON_NAME]" at bounding box center [297, 74] width 139 height 18
type textarea "Fetching suggested responses. Please feel free to read through the conversation…"
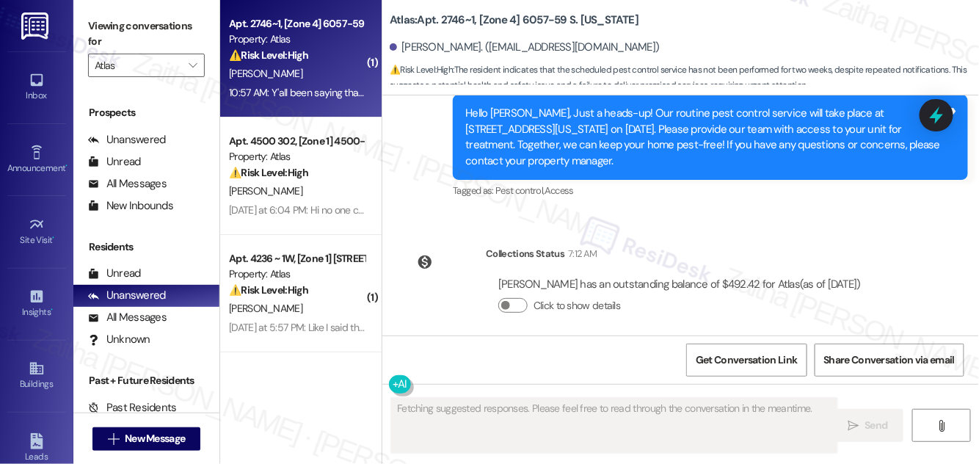
scroll to position [6823, 0]
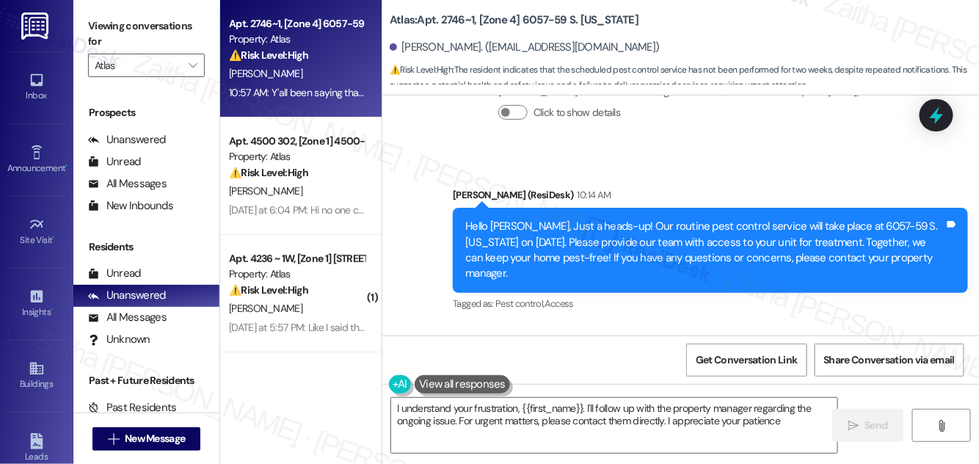
type textarea "I understand your frustration, {{first_name}}. I'll follow up with the property…"
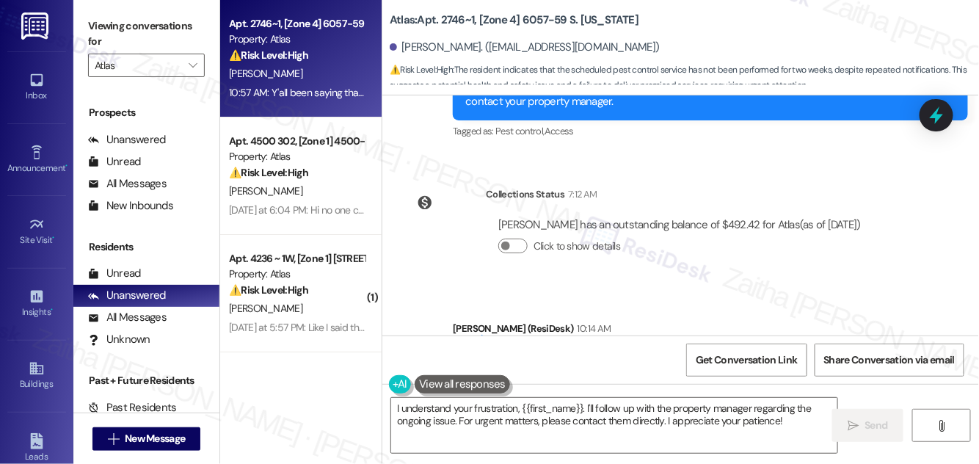
scroll to position [6824, 0]
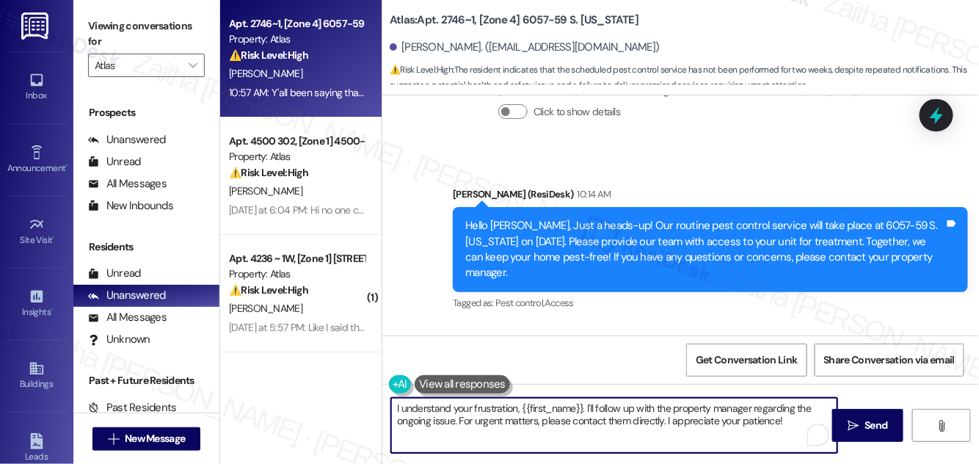
drag, startPoint x: 673, startPoint y: 407, endPoint x: 744, endPoint y: 406, distance: 71.2
click at [748, 406] on textarea "I understand your frustration, {{first_name}}. I'll follow up with the property…" at bounding box center [614, 425] width 446 height 55
click at [706, 405] on textarea "I understand your frustration, {{first_name}}. I'll follow up with the property…" at bounding box center [614, 425] width 446 height 55
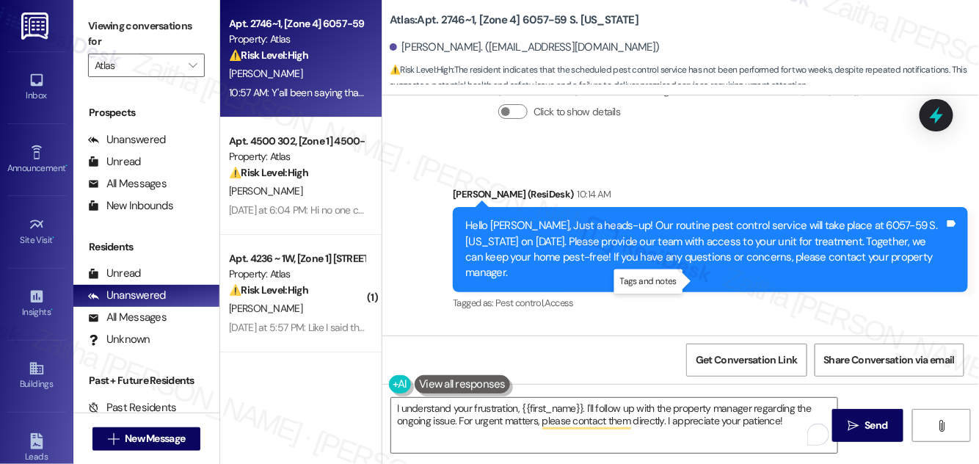
drag, startPoint x: 405, startPoint y: 280, endPoint x: 692, endPoint y: 283, distance: 286.3
click at [692, 378] on div "Y'all been saying that for 2 weeks now nobody has came yet Tags and notes" at bounding box center [561, 396] width 314 height 37
copy div "Y'all been saying that for 2 weeks now nobody has came yet Tags and notes"
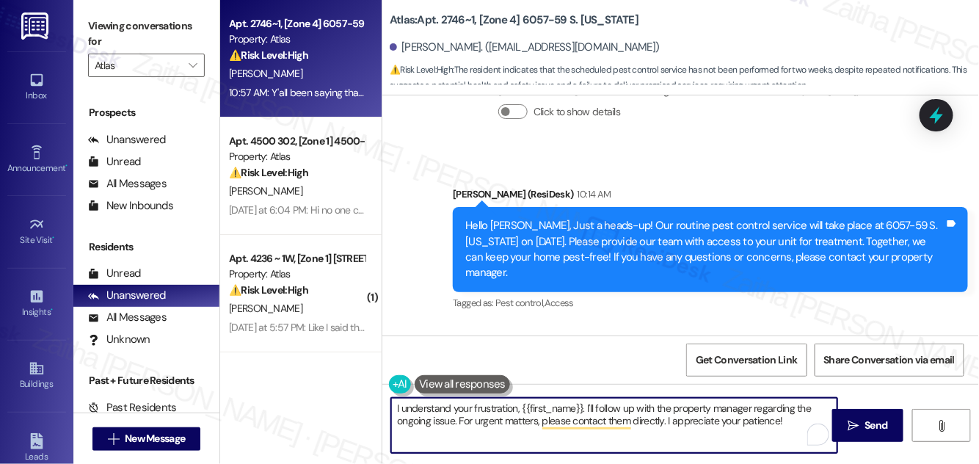
click at [593, 410] on textarea "I understand your frustration, {{first_name}}. I'll follow up with the property…" at bounding box center [614, 425] width 446 height 55
drag, startPoint x: 391, startPoint y: 406, endPoint x: 803, endPoint y: 435, distance: 413.6
click at [803, 435] on textarea "I understand your frustration, {{first_name}}. I'll follow up with the property…" at bounding box center [614, 425] width 446 height 55
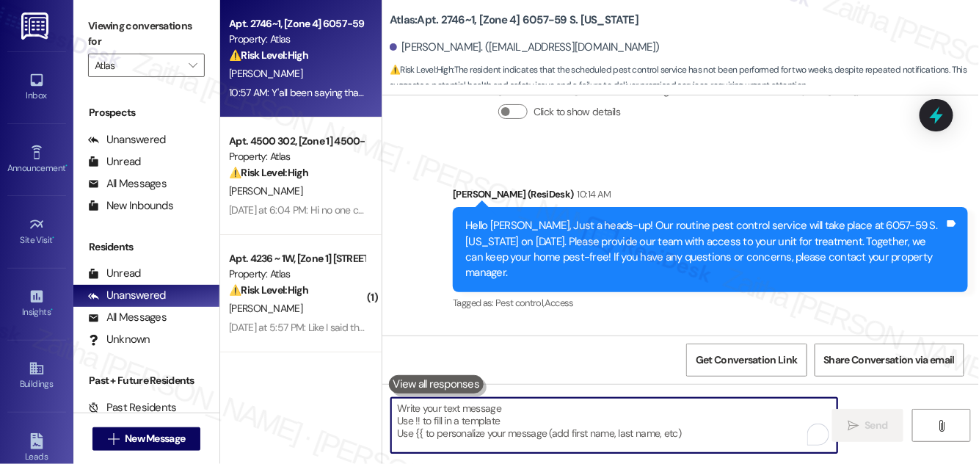
paste textarea "I’m really sorry to hear that no one has come by yet. Pest control is scheduled…"
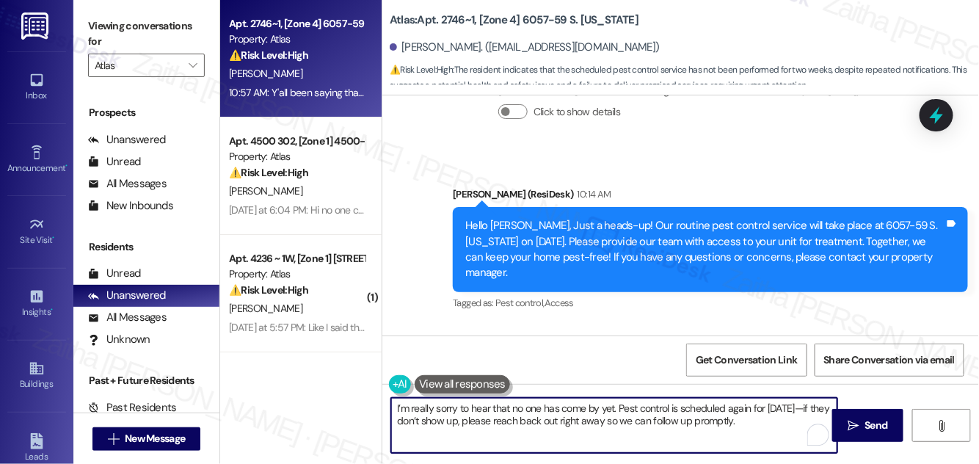
click at [418, 358] on div "Victoria Lagrone 10:57 AM" at bounding box center [561, 368] width 314 height 21
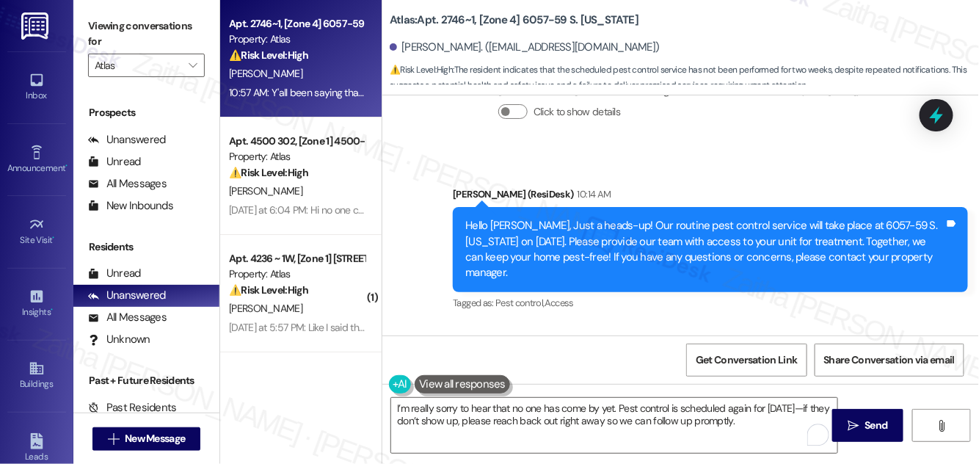
click at [417, 358] on div "Victoria Lagrone 10:57 AM" at bounding box center [561, 368] width 314 height 21
copy div "Victoria"
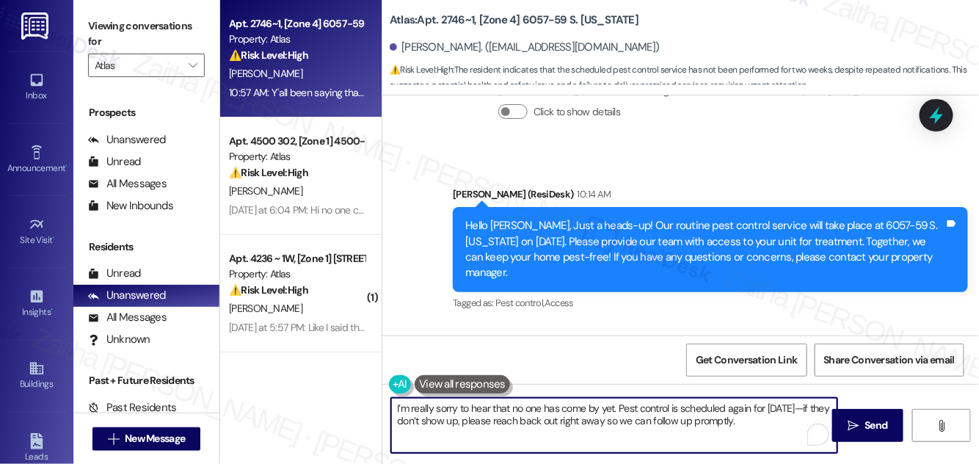
click at [612, 404] on textarea "I’m really sorry to hear that no one has come by yet. Pest control is scheduled…" at bounding box center [614, 425] width 446 height 55
paste textarea "Victoria"
drag, startPoint x: 655, startPoint y: 403, endPoint x: 401, endPoint y: 421, distance: 254.6
click at [401, 421] on textarea "I’m really sorry to hear that no one has come by yet, Victoria. Pest control is…" at bounding box center [614, 425] width 446 height 55
click at [741, 407] on textarea "I’m really sorry to hear that no one has come by yet, Victoria. If they don’t s…" at bounding box center [614, 425] width 446 height 55
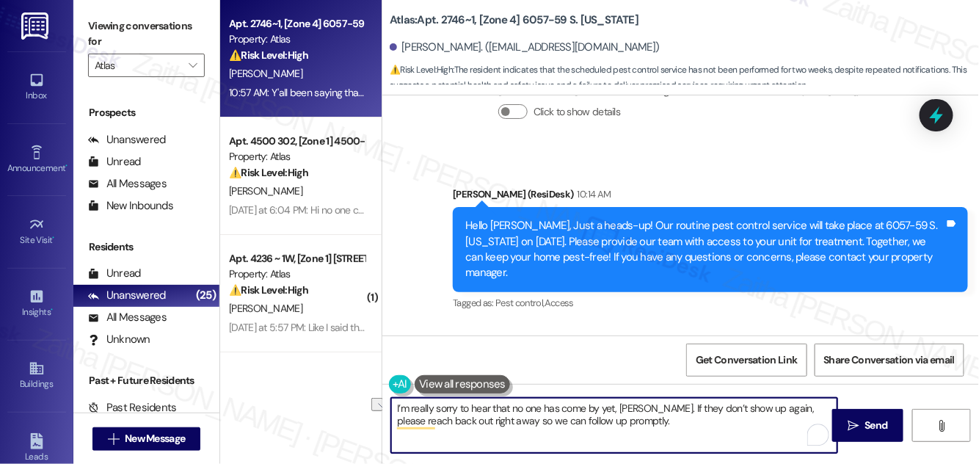
drag, startPoint x: 438, startPoint y: 422, endPoint x: 477, endPoint y: 426, distance: 39.1
click at [477, 426] on textarea "I’m really sorry to hear that no one has come by yet, Victoria. If they don’t s…" at bounding box center [614, 425] width 446 height 55
click at [581, 418] on textarea "I’m really sorry to hear that no one has come by yet, Victoria. If they don’t s…" at bounding box center [614, 425] width 446 height 55
type textarea "I’m really sorry to hear that no one has come by yet, Victoria. If they don’t s…"
click at [876, 418] on span "Send" at bounding box center [876, 425] width 23 height 15
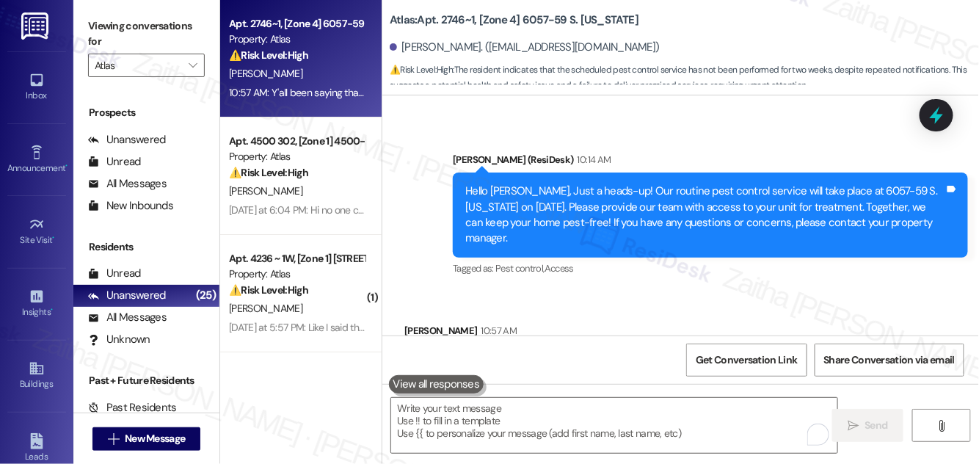
scroll to position [6942, 0]
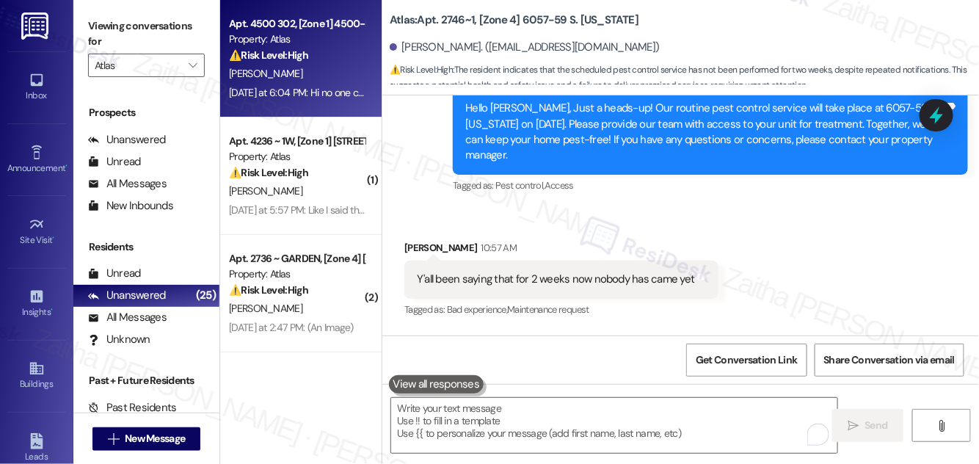
click at [344, 50] on div "⚠️ Risk Level: High The resident reports that no one came to look at the ceilin…" at bounding box center [297, 55] width 136 height 15
type textarea "Fetching suggested responses. Please feel free to read through the conversation…"
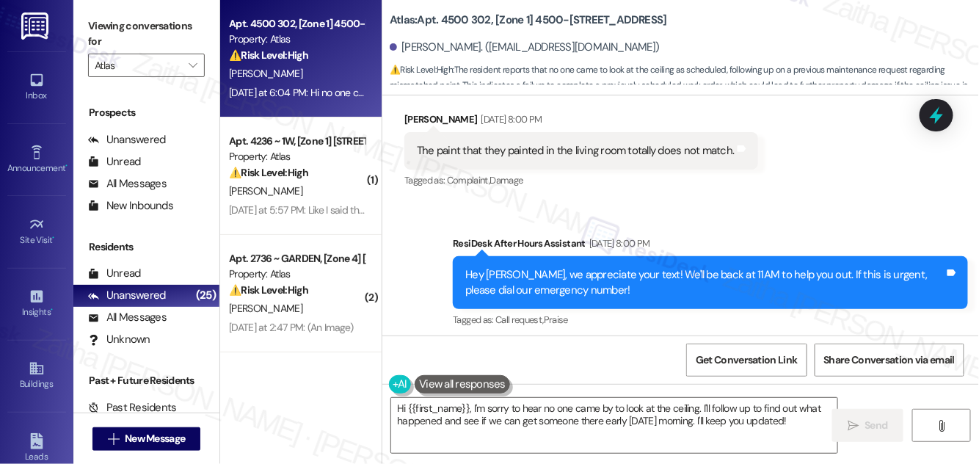
scroll to position [2208, 0]
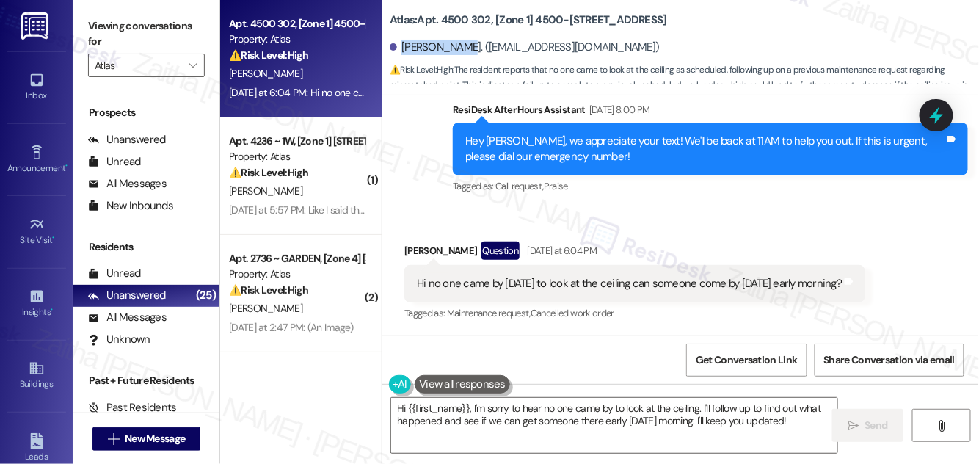
drag, startPoint x: 403, startPoint y: 45, endPoint x: 467, endPoint y: 44, distance: 63.9
click at [467, 44] on div "John Diamond. (diamondjen62@yahoo.com)" at bounding box center [525, 47] width 270 height 15
copy div "John Diamond"
click at [705, 218] on div "Received via SMS John Diamond Question Yesterday at 6:04 PM Hi no one came by t…" at bounding box center [680, 271] width 597 height 127
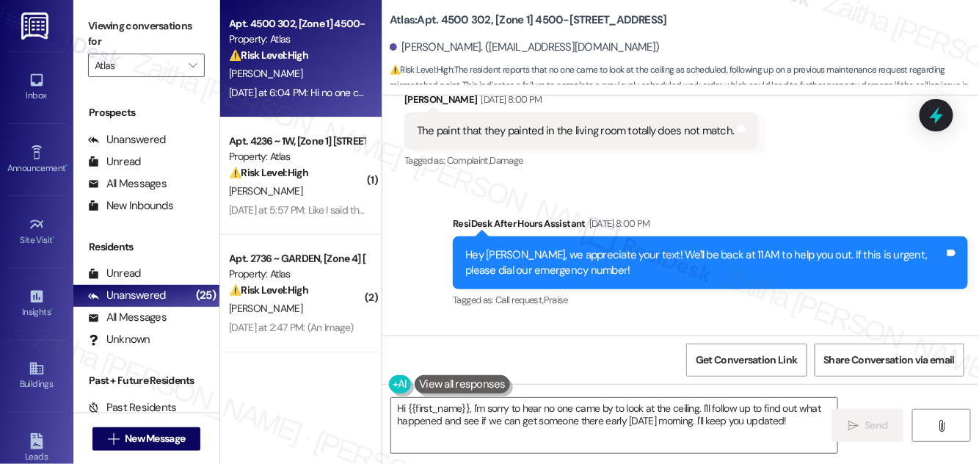
scroll to position [2075, 0]
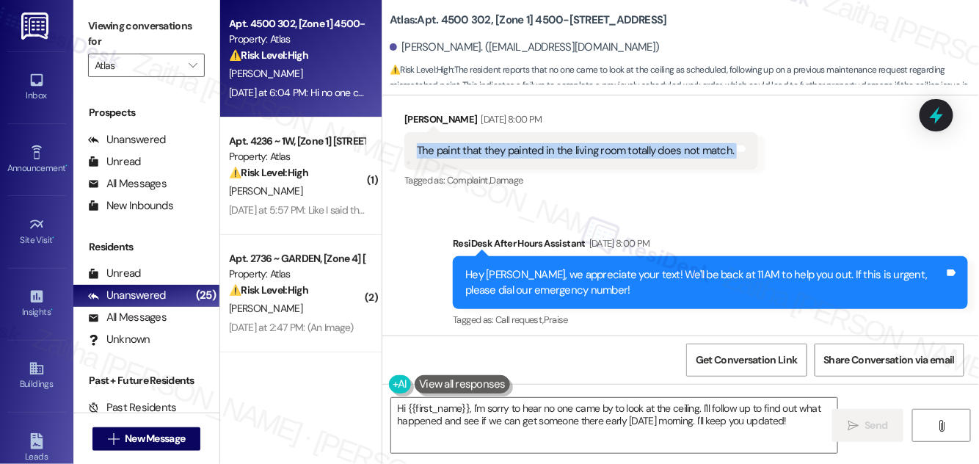
drag, startPoint x: 416, startPoint y: 145, endPoint x: 744, endPoint y: 158, distance: 327.6
click at [744, 158] on div "The paint that they painted in the living room totally does not match. Tags and…" at bounding box center [581, 150] width 354 height 37
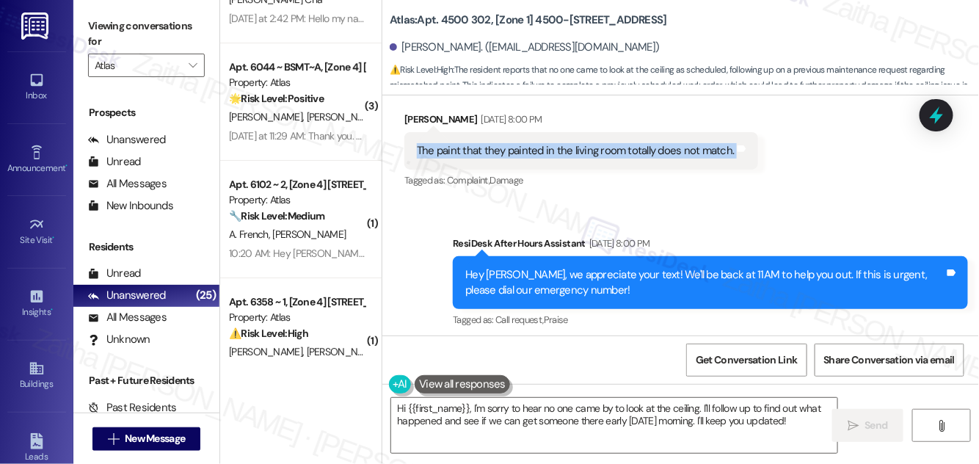
scroll to position [1668, 0]
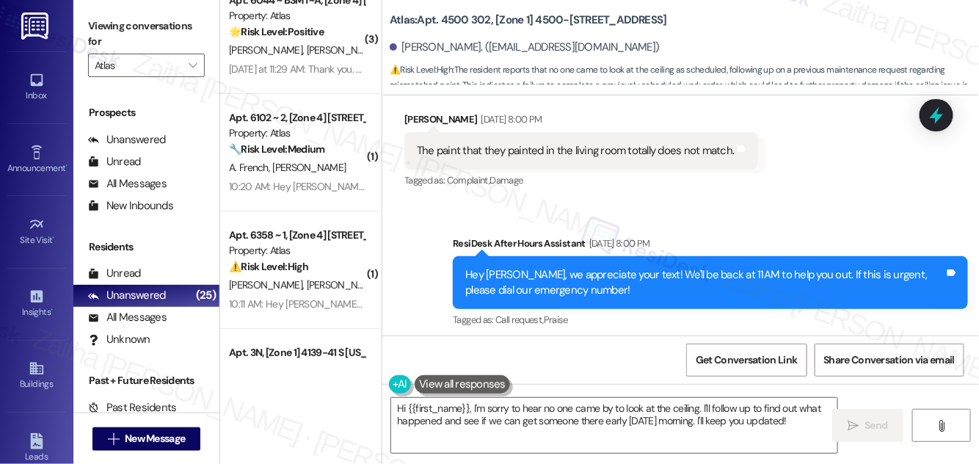
click at [701, 201] on div "Received via SMS John Diamond Aug 20, 2025 at 8:00 PM The paint that they paint…" at bounding box center [581, 152] width 376 height 102
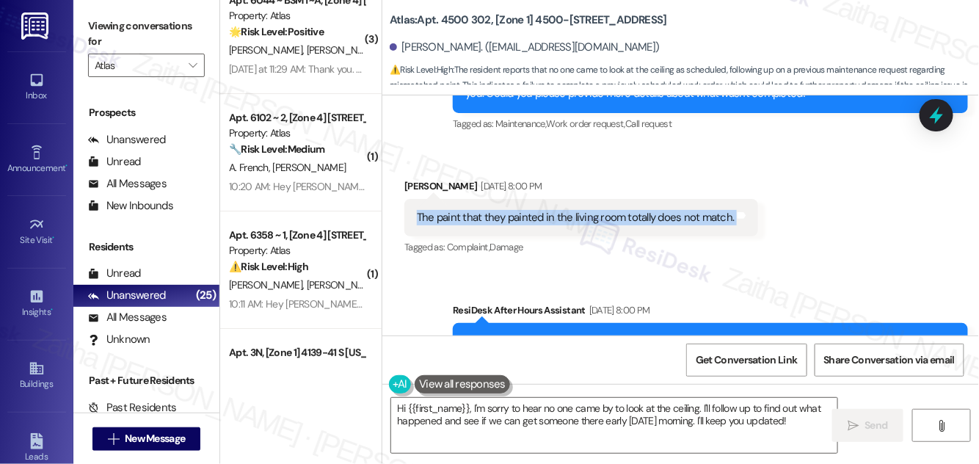
drag, startPoint x: 415, startPoint y: 216, endPoint x: 750, endPoint y: 229, distance: 335.0
click at [750, 229] on div "The paint that they painted in the living room totally does not match. Tags and…" at bounding box center [581, 217] width 354 height 37
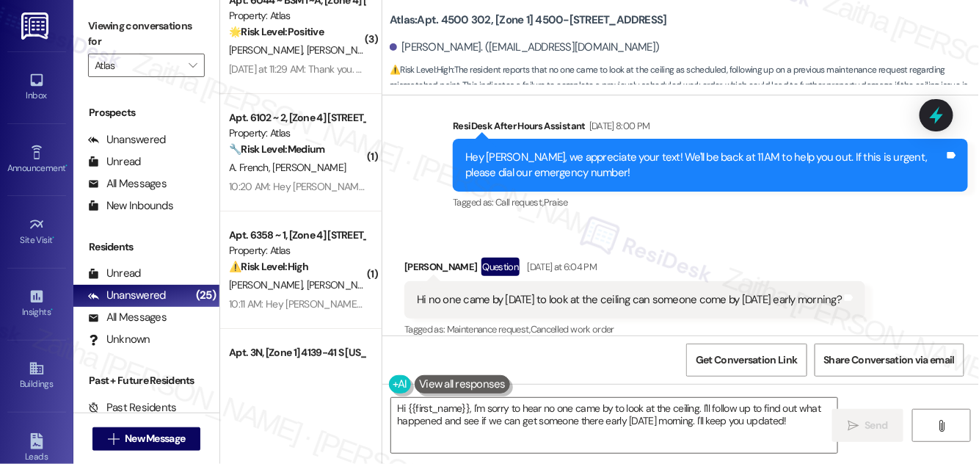
scroll to position [2208, 0]
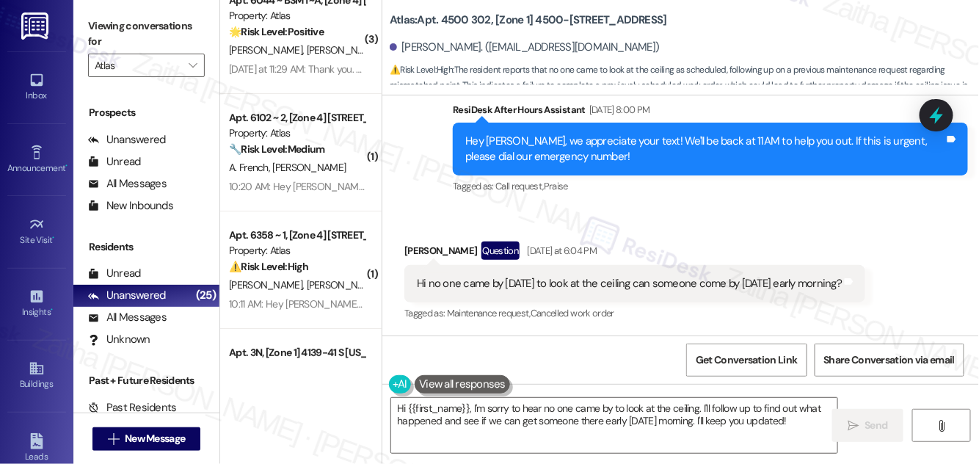
click at [652, 229] on div "Received via SMS John Diamond Question Yesterday at 6:04 PM Hi no one came by t…" at bounding box center [680, 271] width 597 height 127
drag, startPoint x: 438, startPoint y: 285, endPoint x: 850, endPoint y: 287, distance: 411.8
click at [842, 287] on div "Hi no one came by today to look at the ceiling can someone come by tomorrow ear…" at bounding box center [629, 283] width 425 height 15
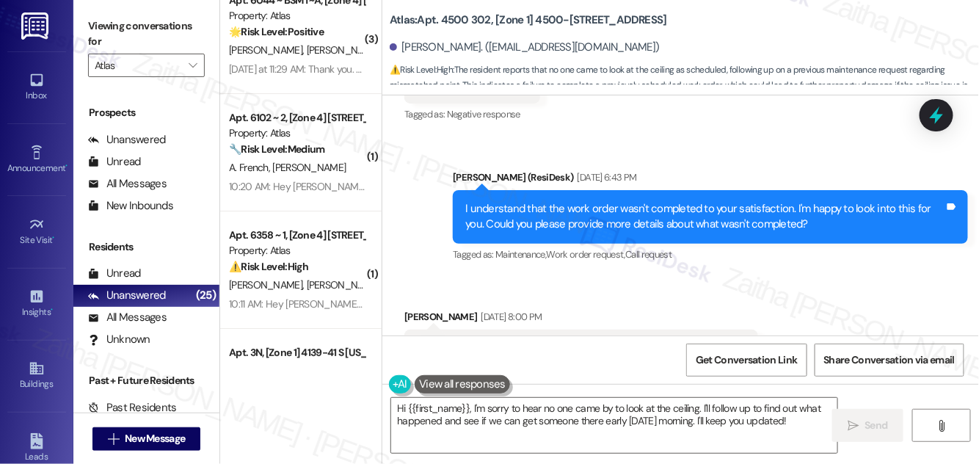
scroll to position [1874, 0]
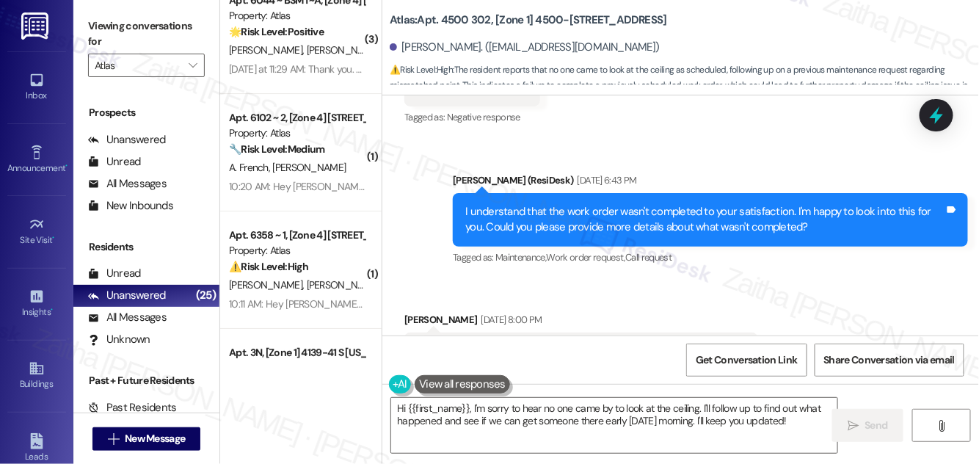
click at [677, 125] on div "Received via SMS John Diamond Aug 20, 2025 at 5:23 PM No Tags and notes Tagged …" at bounding box center [680, 77] width 597 height 124
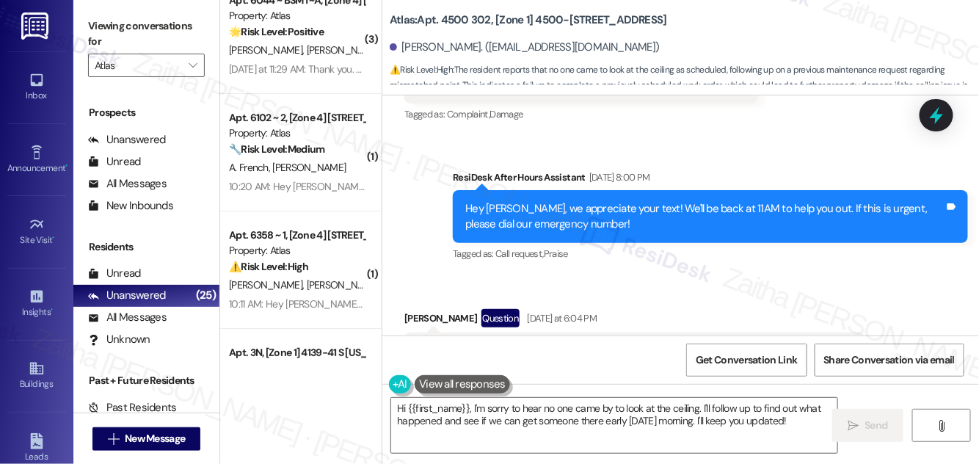
scroll to position [2208, 0]
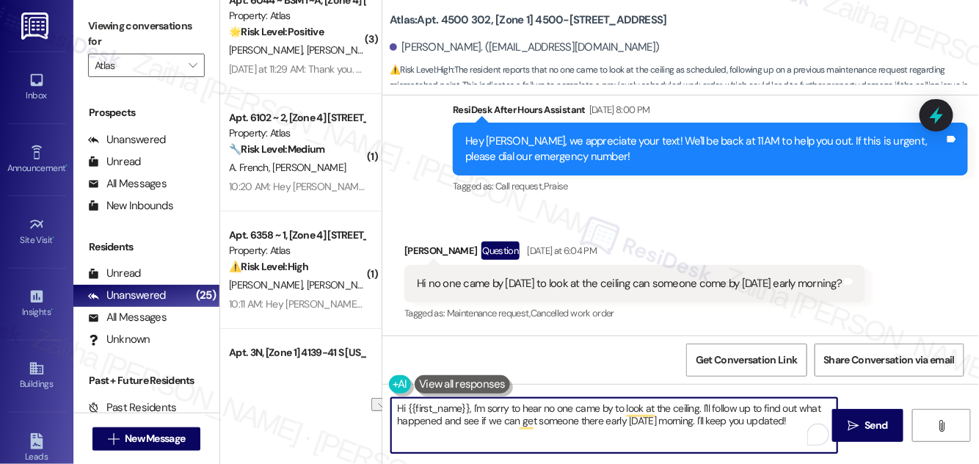
drag, startPoint x: 443, startPoint y: 420, endPoint x: 810, endPoint y: 445, distance: 367.9
click at [810, 445] on div "Hi {{first_name}}, I'm sorry to hear no one came by to look at the ceiling. I'l…" at bounding box center [615, 425] width 448 height 57
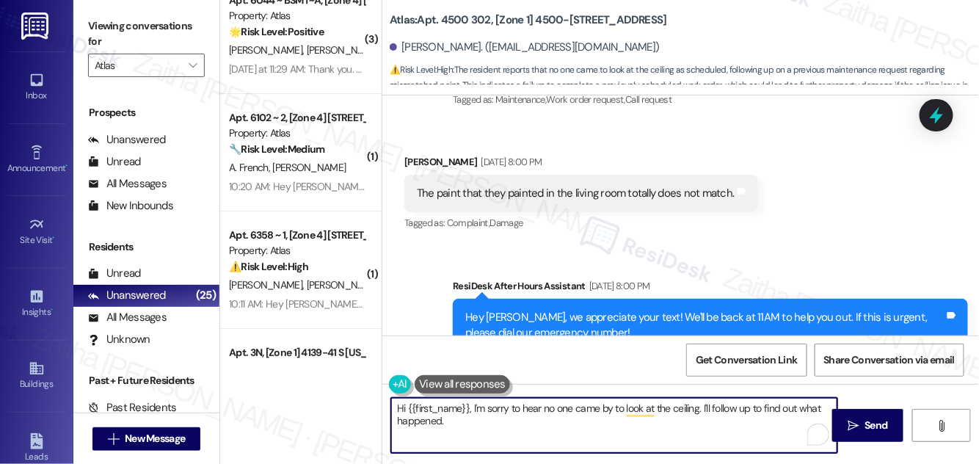
scroll to position [2008, 0]
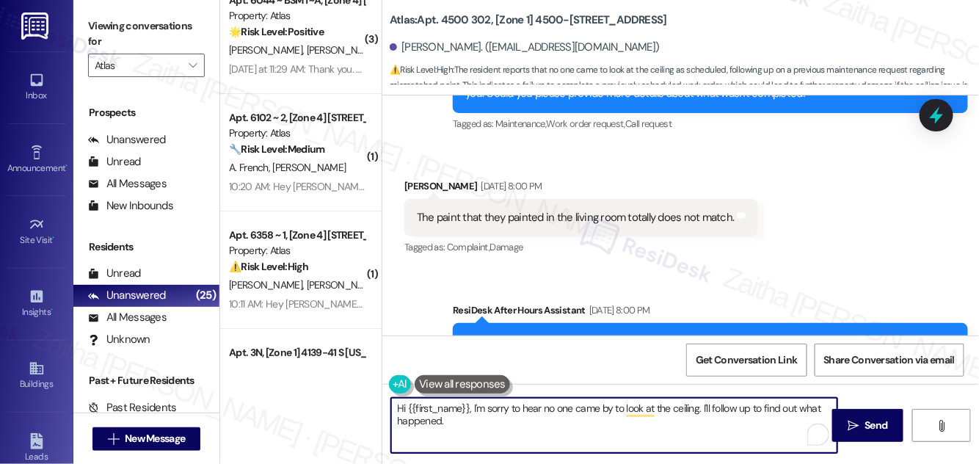
paste textarea "Could you please send me a photo of the paint in the living room so I can share…"
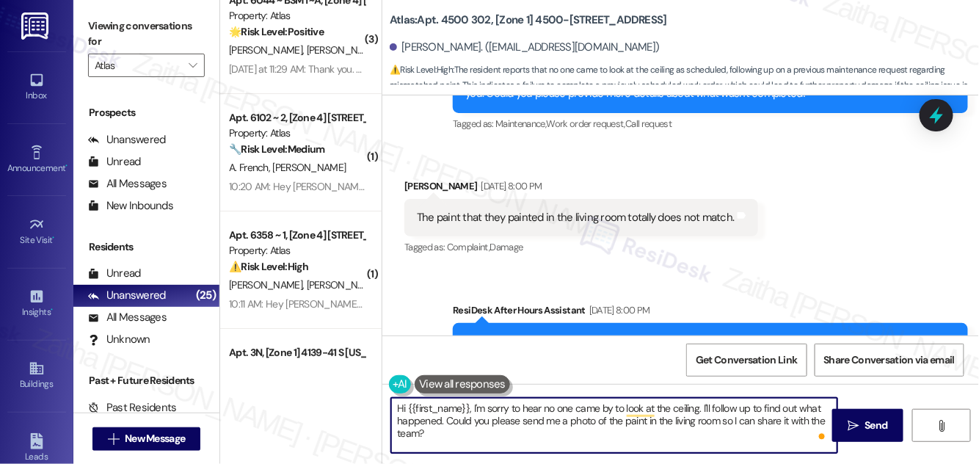
click at [471, 418] on textarea "Hi {{first_name}}, I'm sorry to hear no one came by to look at the ceiling. I'l…" at bounding box center [614, 425] width 446 height 55
click at [487, 418] on textarea "Hi {{first_name}}, I'm sorry to hear no one came by to look at the ceiling. I'l…" at bounding box center [614, 425] width 446 height 55
click at [446, 421] on textarea "Hi {{first_name}}, I'm sorry to hear no one came by to look at the ceiling. I'l…" at bounding box center [614, 425] width 446 height 55
click at [448, 432] on textarea "Hi {{first_name}}, I'm sorry to hear no one came by to look at the ceiling. I'l…" at bounding box center [614, 425] width 446 height 55
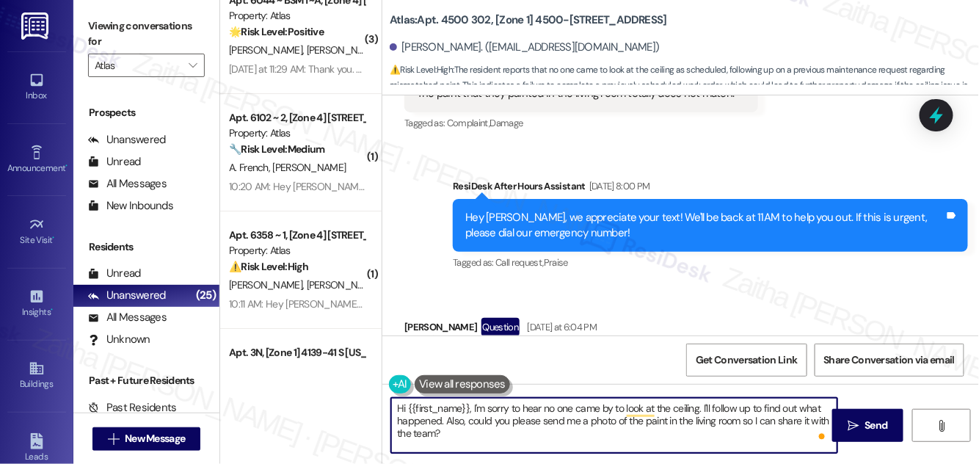
scroll to position [2208, 0]
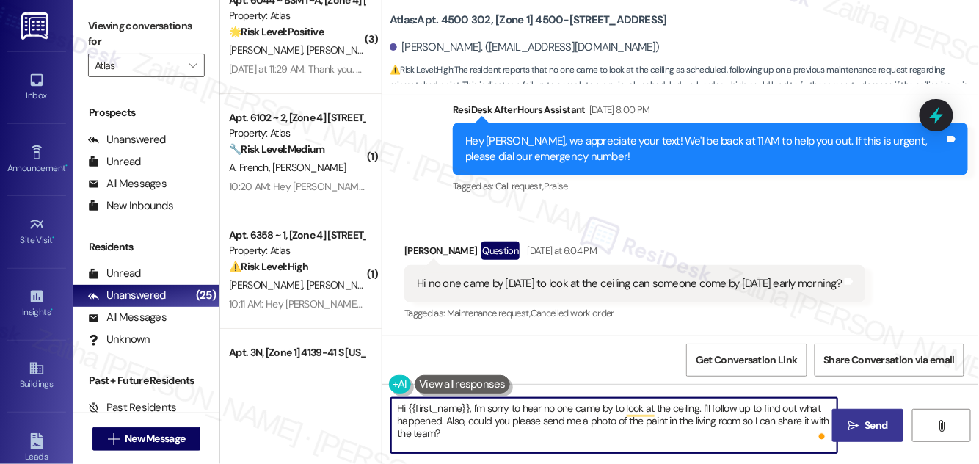
type textarea "Hi {{first_name}}, I'm sorry to hear no one came by to look at the ceiling. I'l…"
click at [875, 416] on button " Send" at bounding box center [867, 425] width 71 height 33
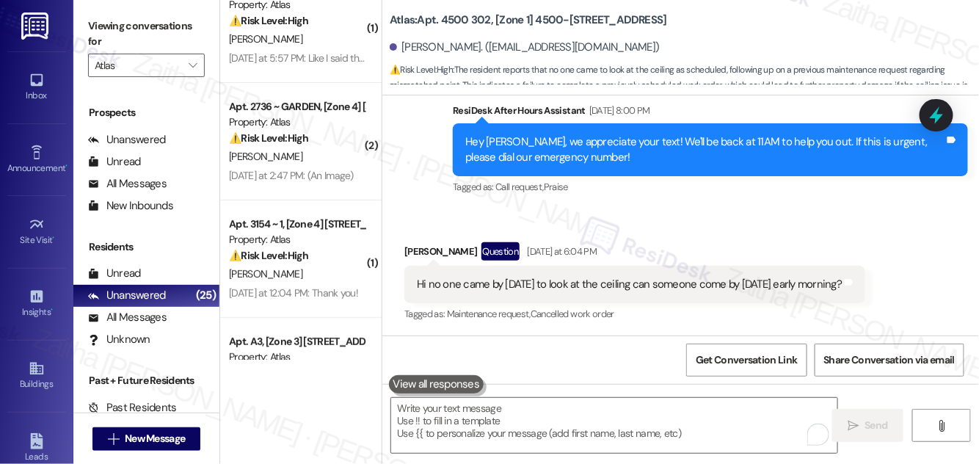
scroll to position [0, 0]
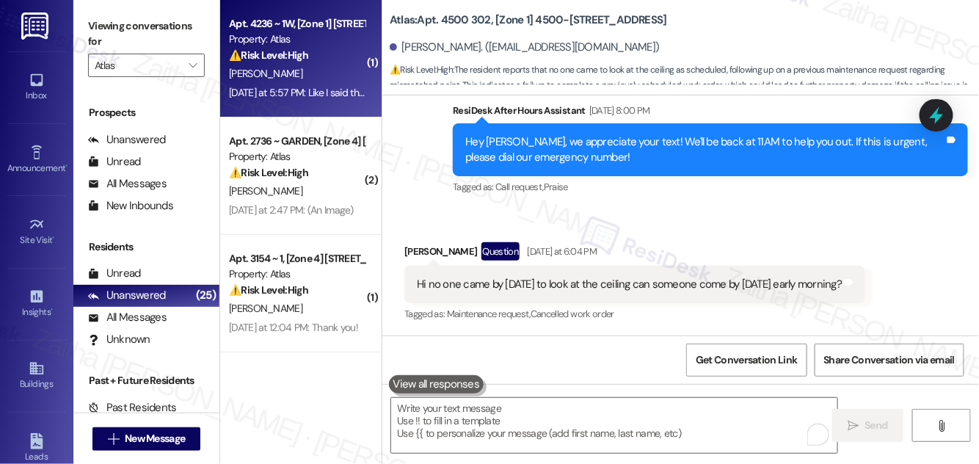
click at [333, 76] on div "[PERSON_NAME]" at bounding box center [297, 74] width 139 height 18
type textarea "Fetching suggested responses. Please feel free to read through the conversation…"
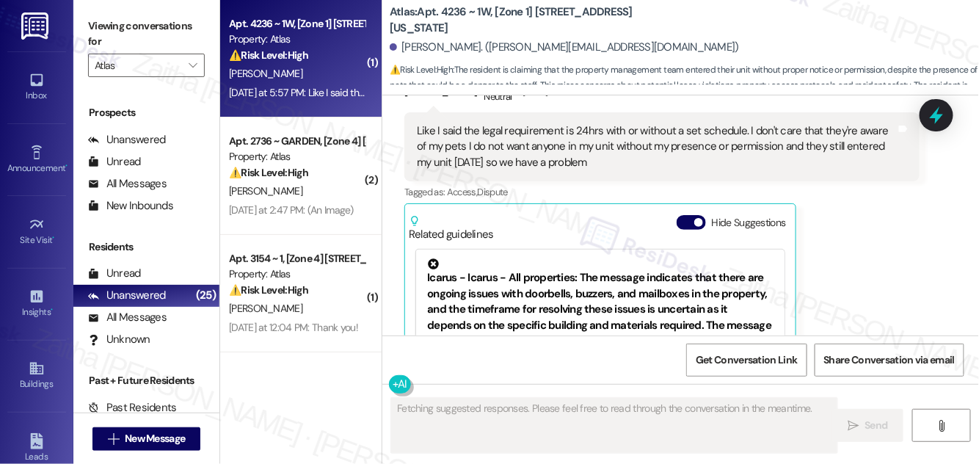
scroll to position [2810, 0]
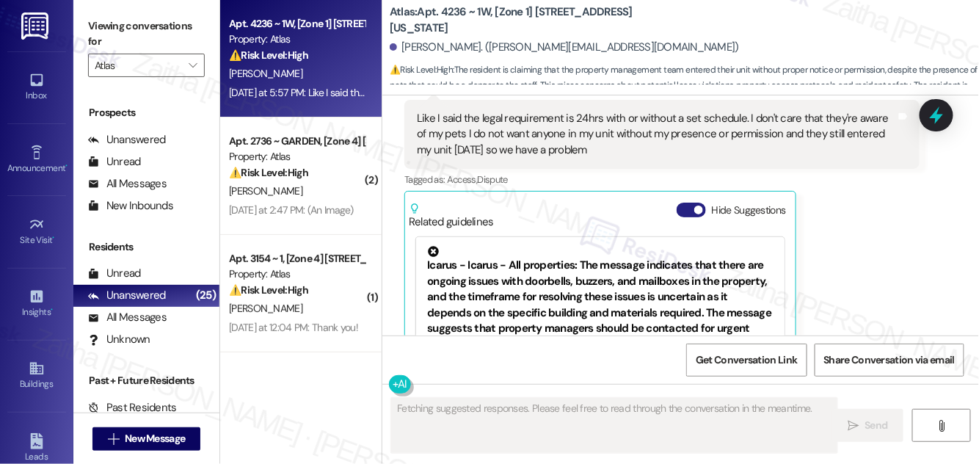
click at [689, 203] on button "Hide Suggestions" at bounding box center [691, 210] width 29 height 15
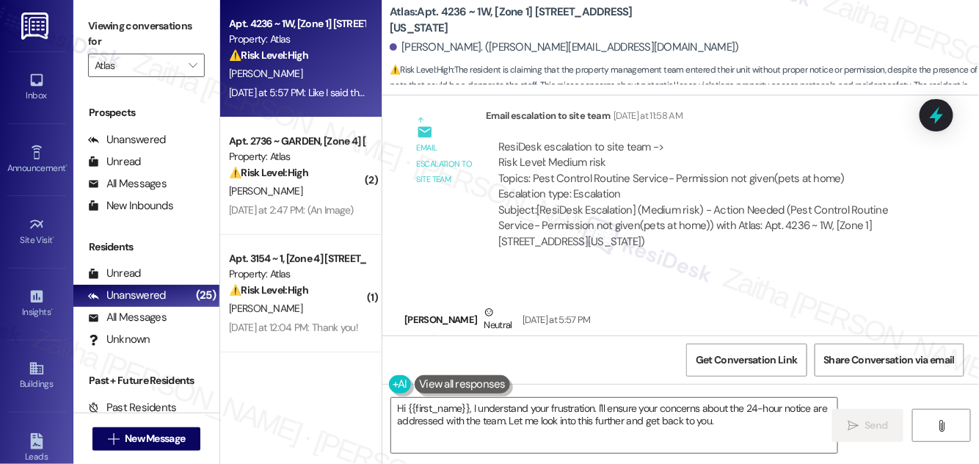
scroll to position [2627, 0]
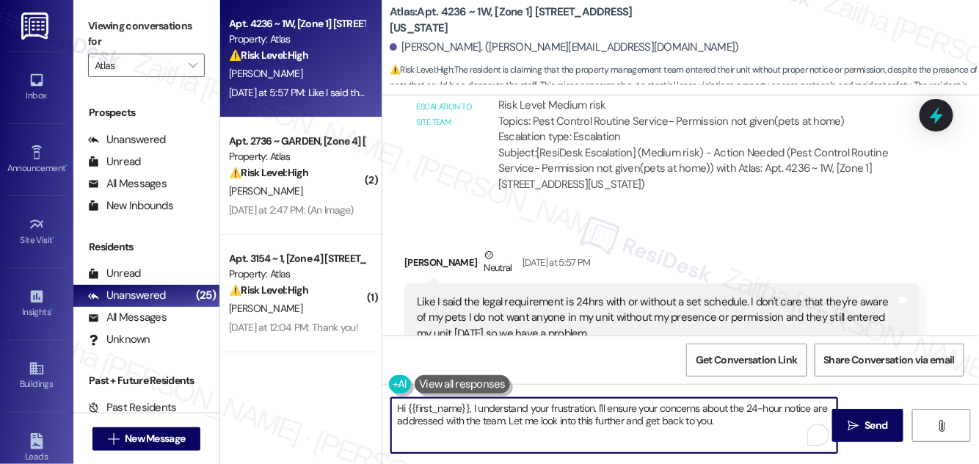
drag, startPoint x: 399, startPoint y: 420, endPoint x: 724, endPoint y: 443, distance: 325.3
click at [724, 443] on textarea "Hi {{first_name}}, I understand your frustration. I'll ensure your concerns abo…" at bounding box center [614, 425] width 446 height 55
drag, startPoint x: 393, startPoint y: 406, endPoint x: 507, endPoint y: 428, distance: 115.2
click at [507, 428] on textarea "Hi {{first_name}}, I understand your frustration. I'll ensure your concerns abo…" at bounding box center [614, 425] width 446 height 55
type textarea "Hi {{first_name}}, I understand your frustration. I'll ensure your concerns abo…"
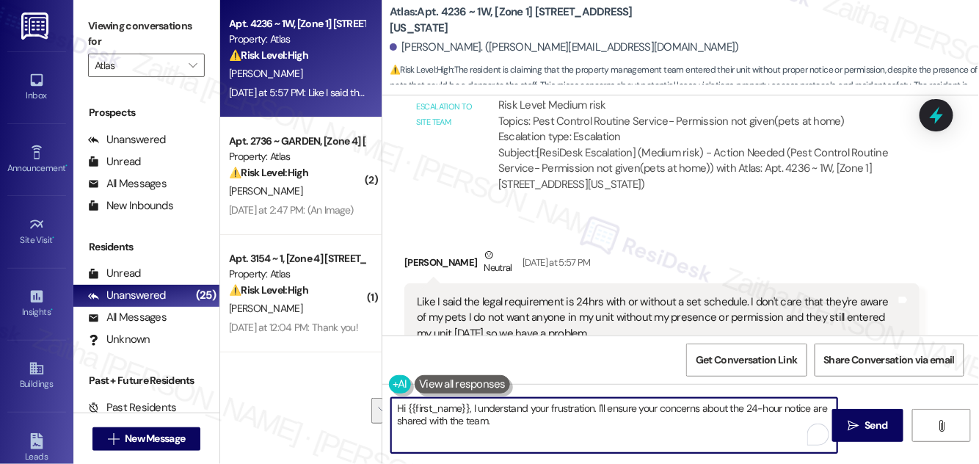
click at [553, 420] on textarea "Hi {{first_name}}, I understand your frustration. I'll ensure your concerns abo…" at bounding box center [614, 425] width 446 height 55
drag, startPoint x: 397, startPoint y: 407, endPoint x: 520, endPoint y: 436, distance: 126.8
click at [520, 436] on textarea "Hi {{first_name}}, I understand your frustration. I'll ensure your concerns abo…" at bounding box center [614, 425] width 446 height 55
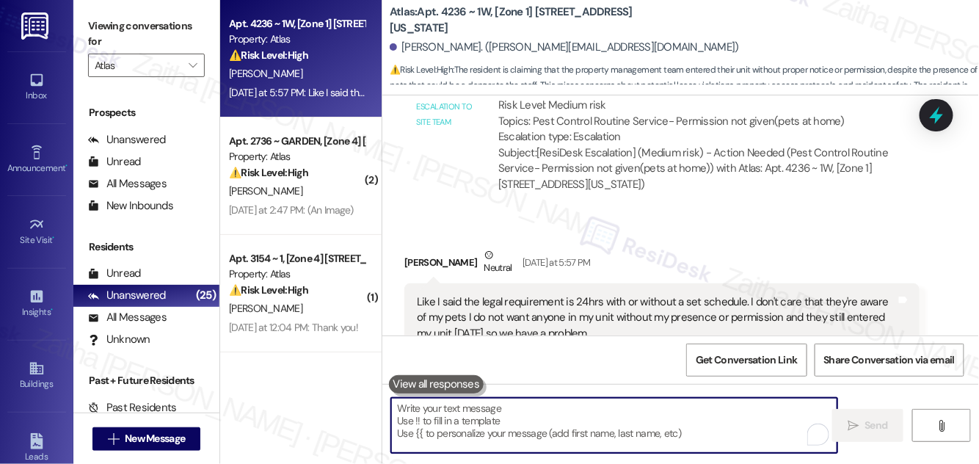
paste textarea "Hi {{first_name}}, I understand your concern, and I will ensure your feedback r…"
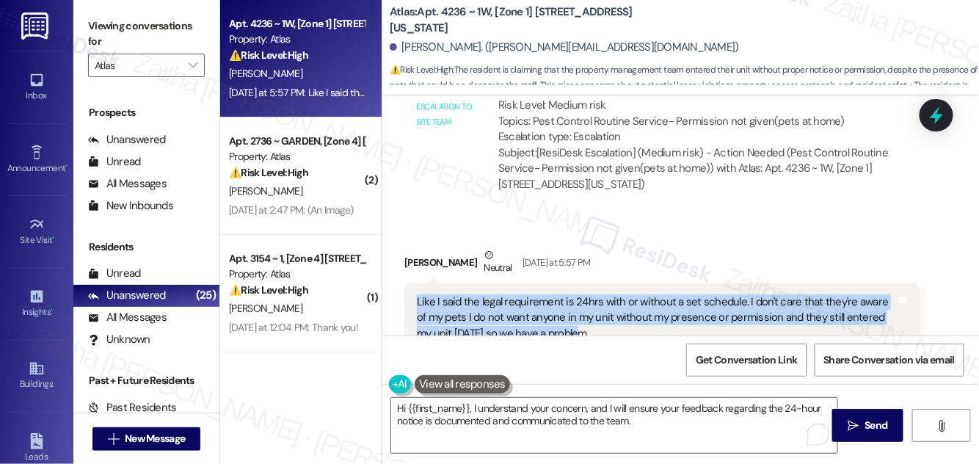
drag, startPoint x: 417, startPoint y: 209, endPoint x: 605, endPoint y: 247, distance: 191.6
click at [605, 283] on div "Like I said the legal requirement is 24hrs with or without a set schedule. I do…" at bounding box center [661, 317] width 515 height 69
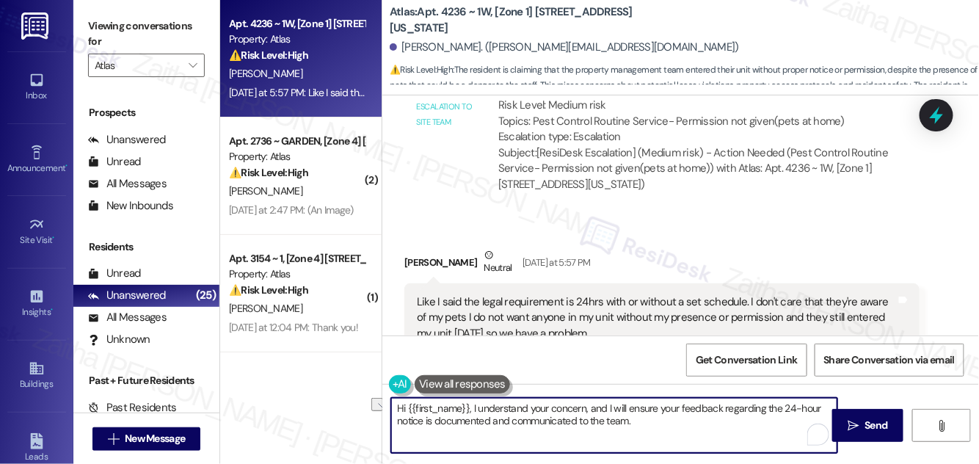
drag, startPoint x: 471, startPoint y: 407, endPoint x: 608, endPoint y: 402, distance: 136.6
click at [608, 402] on textarea "Hi {{first_name}}, I understand your concern, and I will ensure your feedback r…" at bounding box center [614, 425] width 446 height 55
paste textarea "understand your concern and take this matter seriouslyI"
type textarea "Hi {{first_name}}, I understand your concern and take this matter seriously. I …"
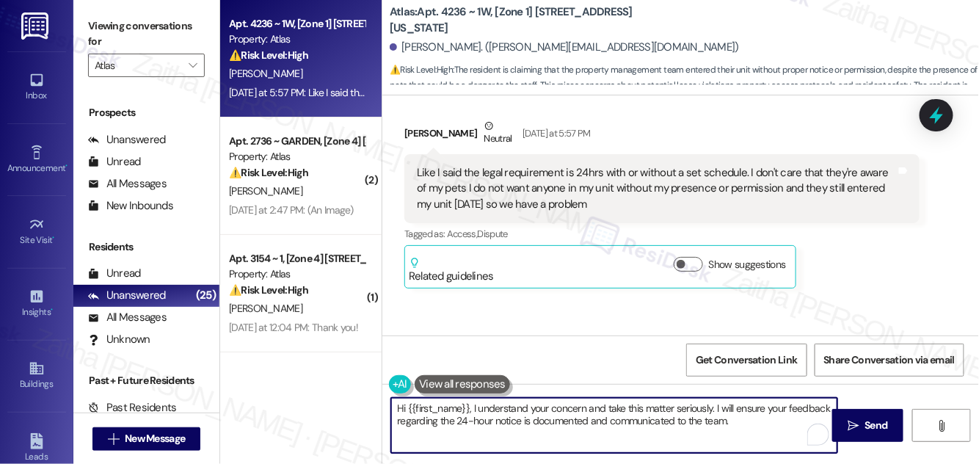
scroll to position [2760, 0]
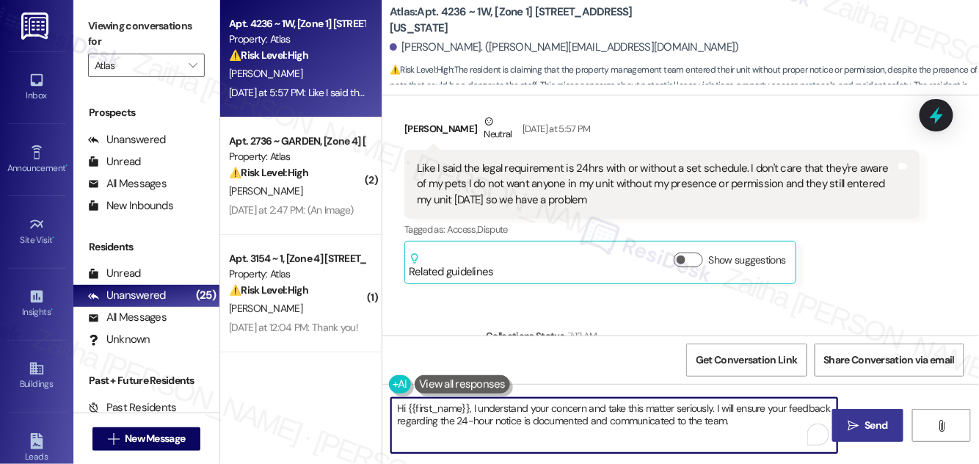
click at [869, 423] on span "Send" at bounding box center [876, 425] width 23 height 15
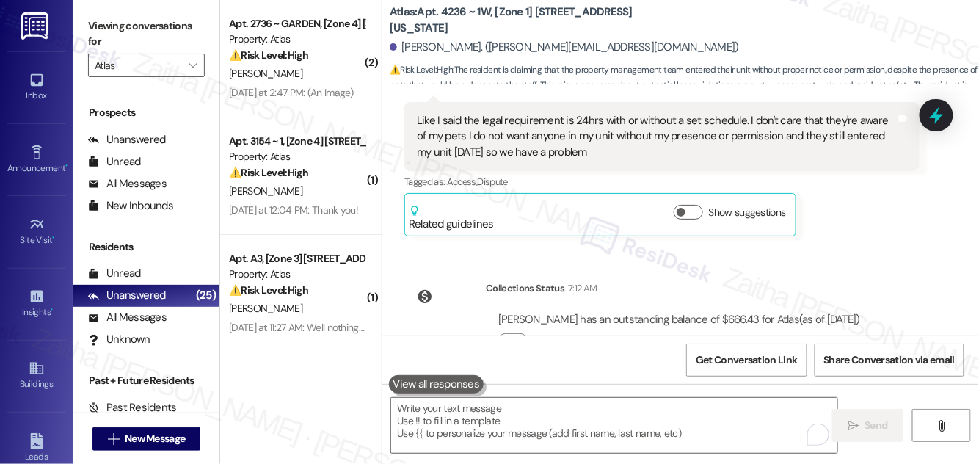
scroll to position [2878, 0]
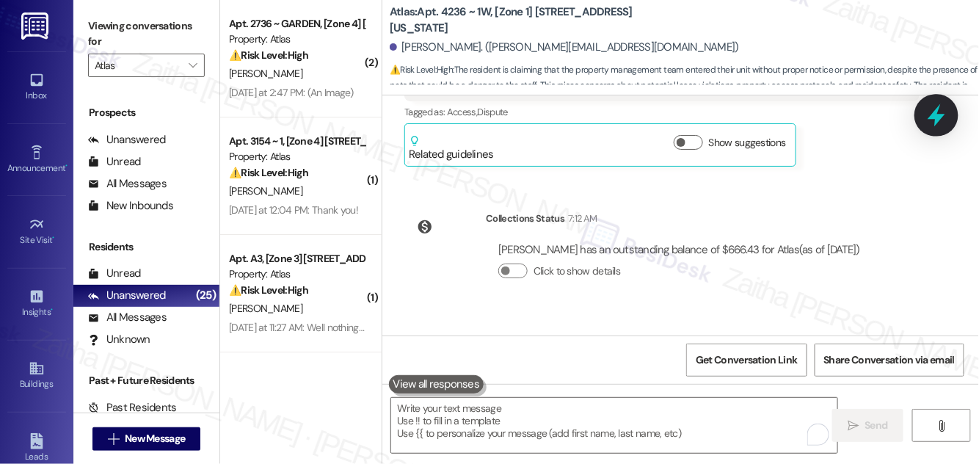
click at [942, 111] on icon at bounding box center [936, 115] width 25 height 25
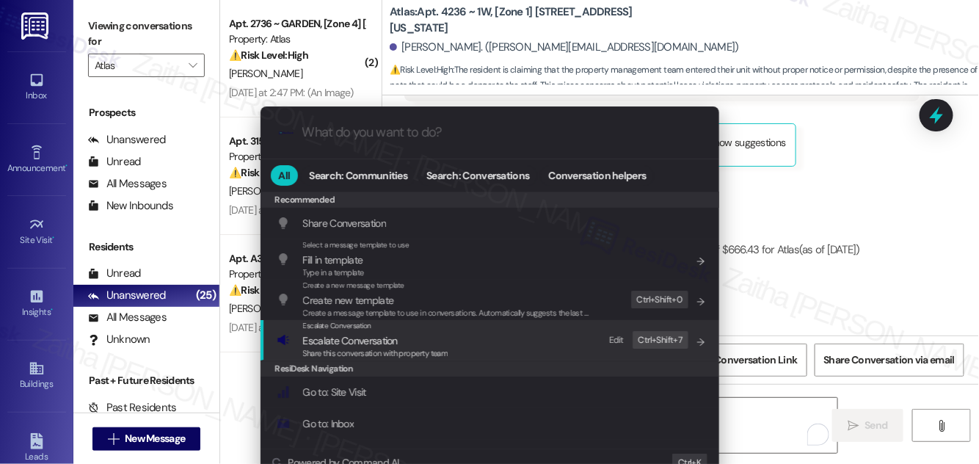
click at [380, 340] on span "Escalate Conversation" at bounding box center [350, 340] width 95 height 13
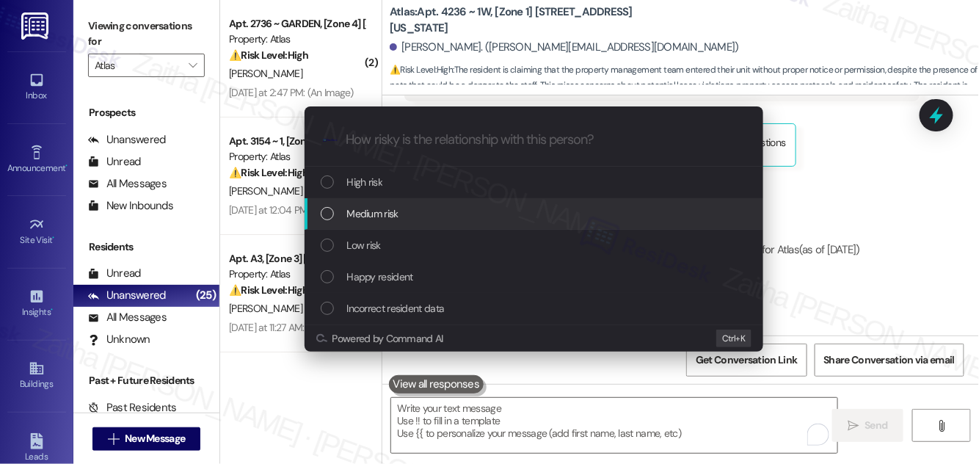
click at [394, 214] on span "Medium risk" at bounding box center [372, 214] width 51 height 16
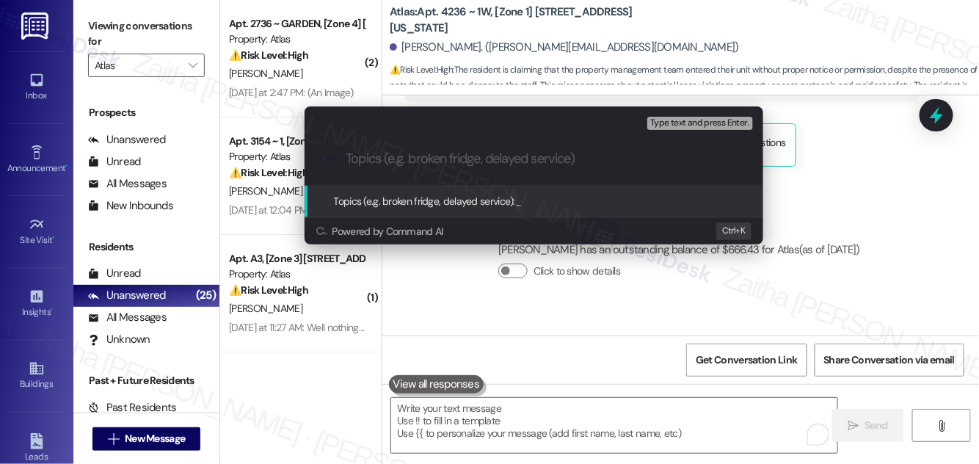
paste input "Pest Control Routine Service"
click at [506, 160] on input "Pest Control Routine Service -" at bounding box center [539, 158] width 387 height 15
paste input "Resident Entry Concern"
type input "Pest Control Routine Service - Resident Entry Concern"
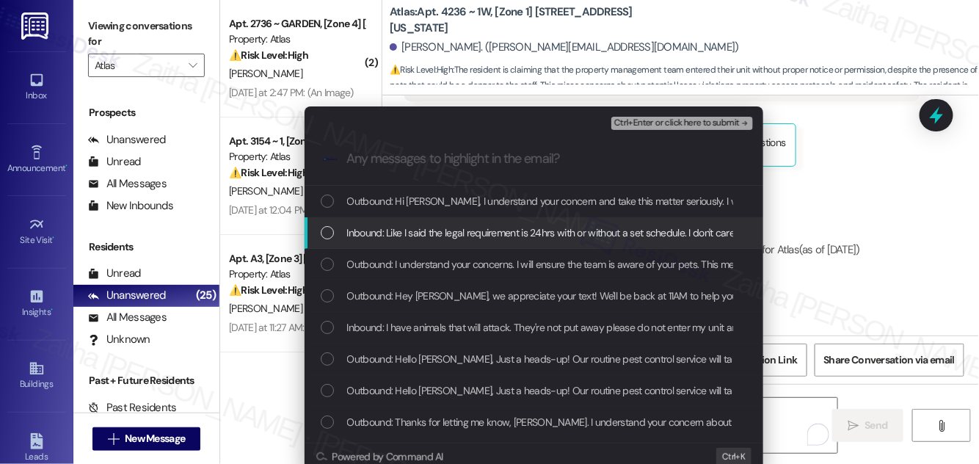
click at [486, 231] on span "Inbound: Like I said the legal requirement is 24hrs with or without a set sched…" at bounding box center [876, 233] width 1058 height 16
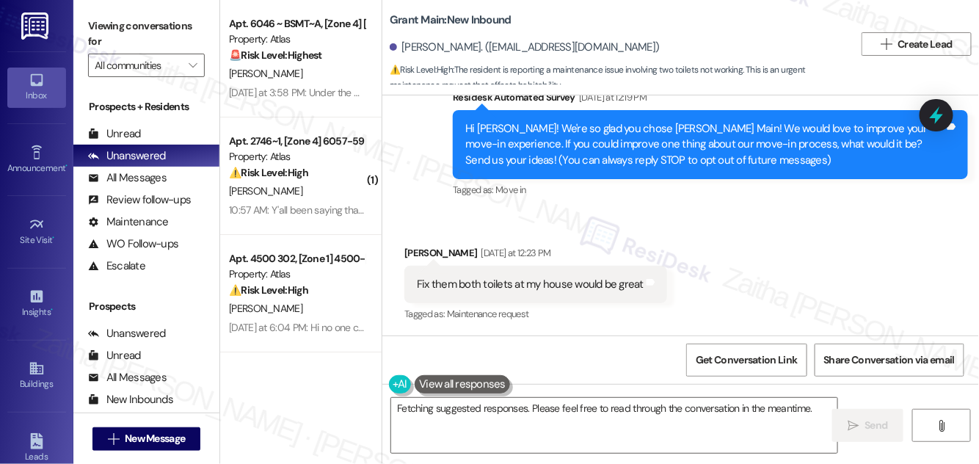
scroll to position [51, 0]
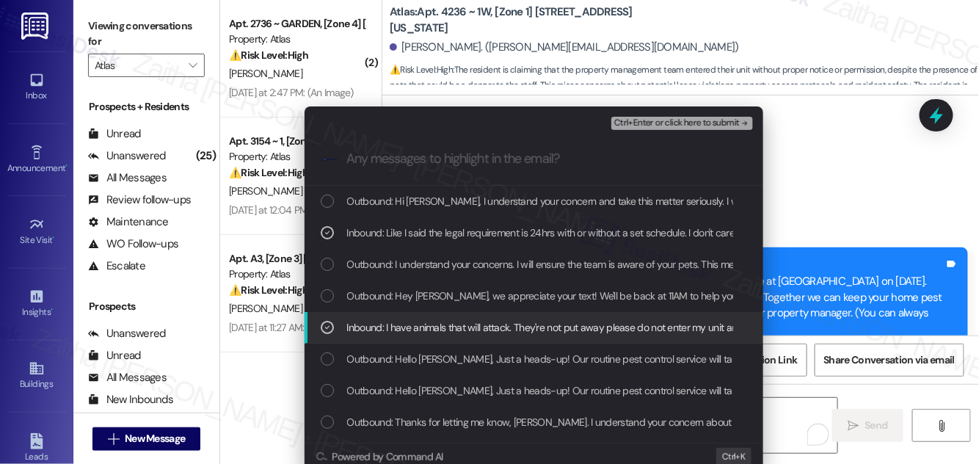
scroll to position [2878, 0]
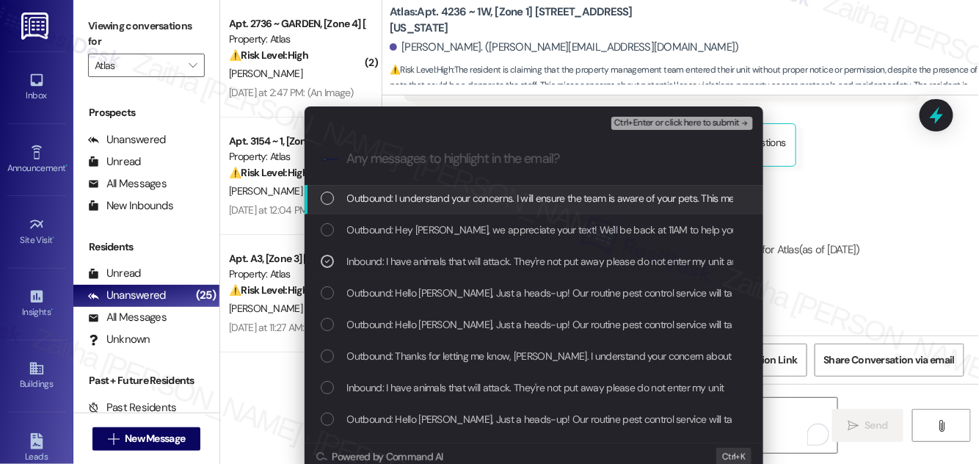
click at [651, 130] on div "Ctrl+Enter or click here to submit" at bounding box center [684, 123] width 145 height 19
click at [656, 123] on span "Ctrl+Enter or click here to submit" at bounding box center [677, 123] width 126 height 10
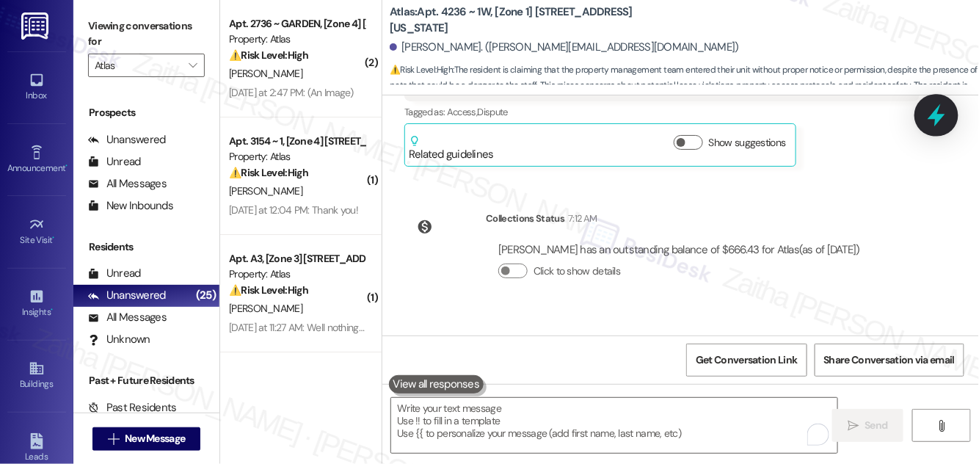
click at [929, 117] on icon at bounding box center [936, 115] width 25 height 25
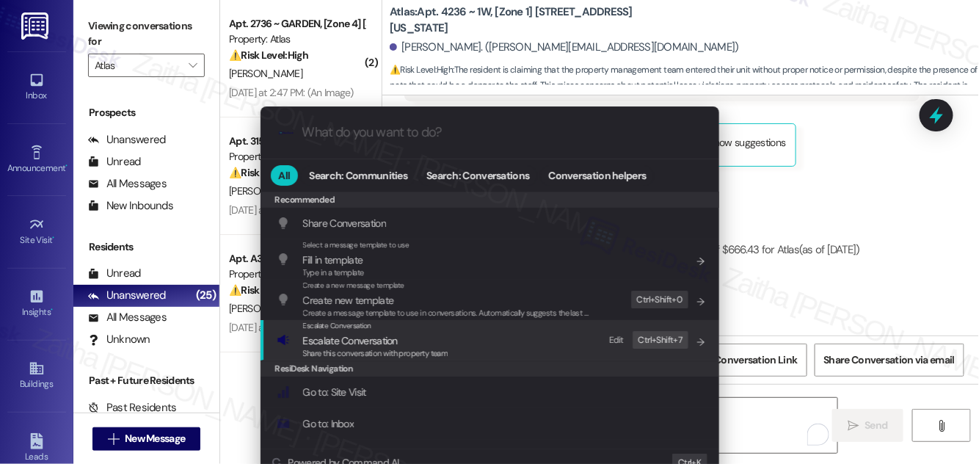
click at [363, 339] on span "Escalate Conversation" at bounding box center [350, 340] width 95 height 13
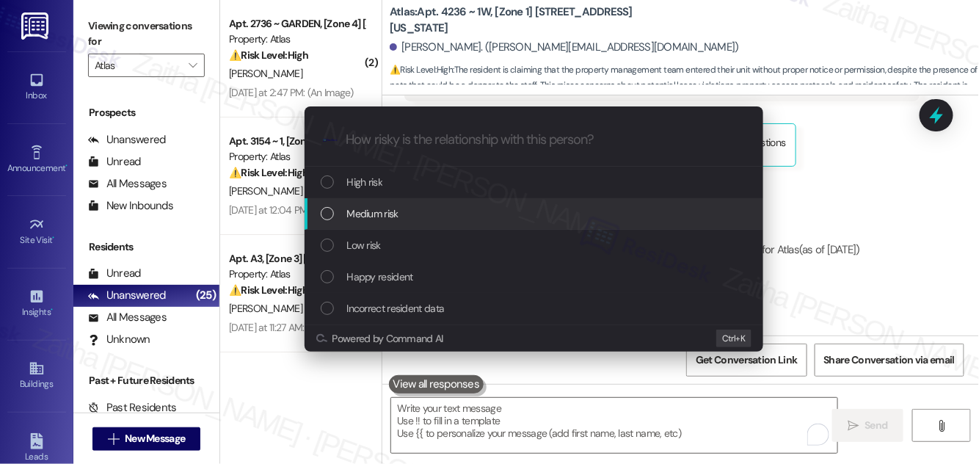
click at [388, 220] on span "Medium risk" at bounding box center [372, 214] width 51 height 16
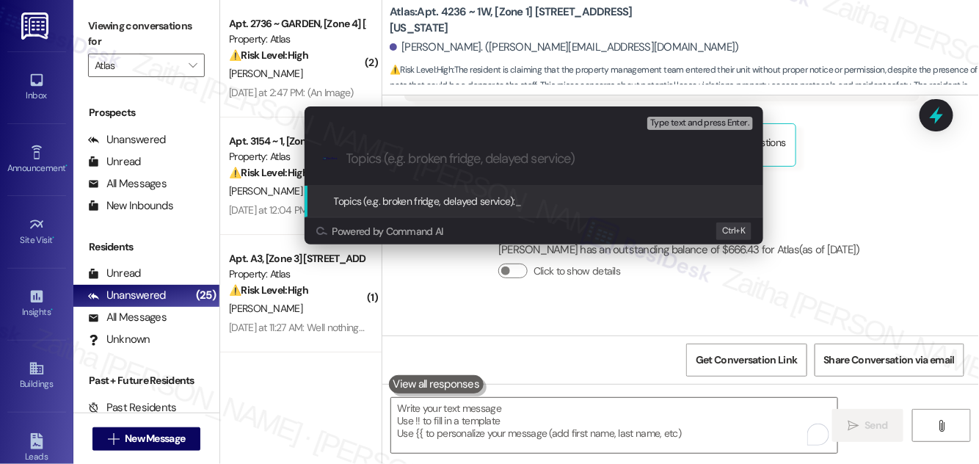
paste input "Pest Control Routine Service"
type input "Pest Control Routine Service -"
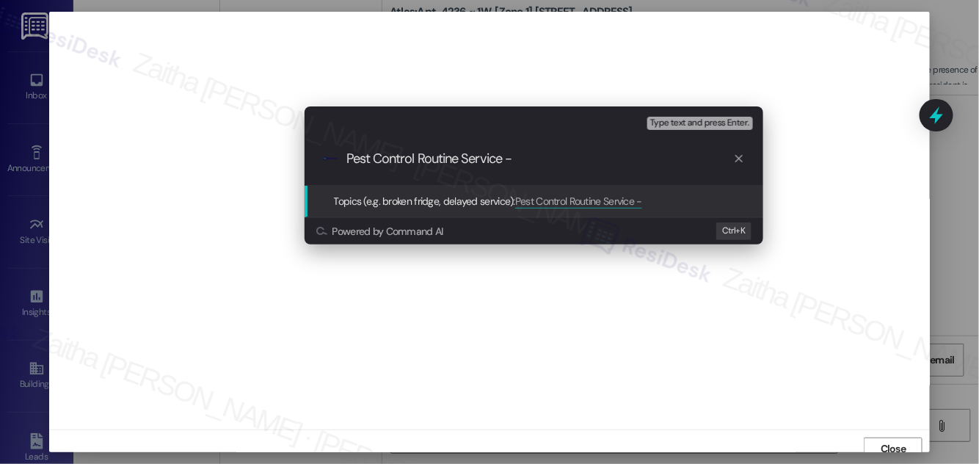
scroll to position [8, 0]
click at [739, 158] on icon "progress bar" at bounding box center [739, 158] width 7 height 7
click at [832, 179] on div "Escalate Conversation Medium risk Topics (e.g. broken fridge, delayed service) …" at bounding box center [489, 232] width 979 height 464
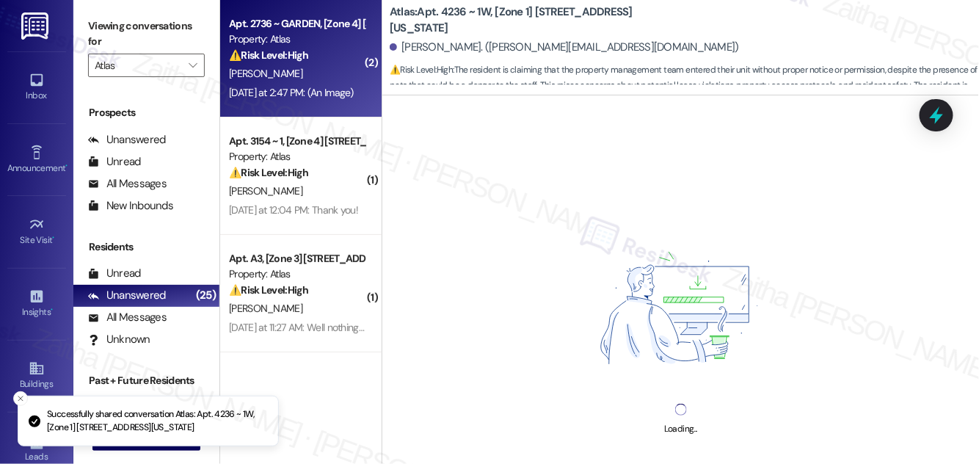
click at [356, 69] on div "[PERSON_NAME]" at bounding box center [297, 74] width 139 height 18
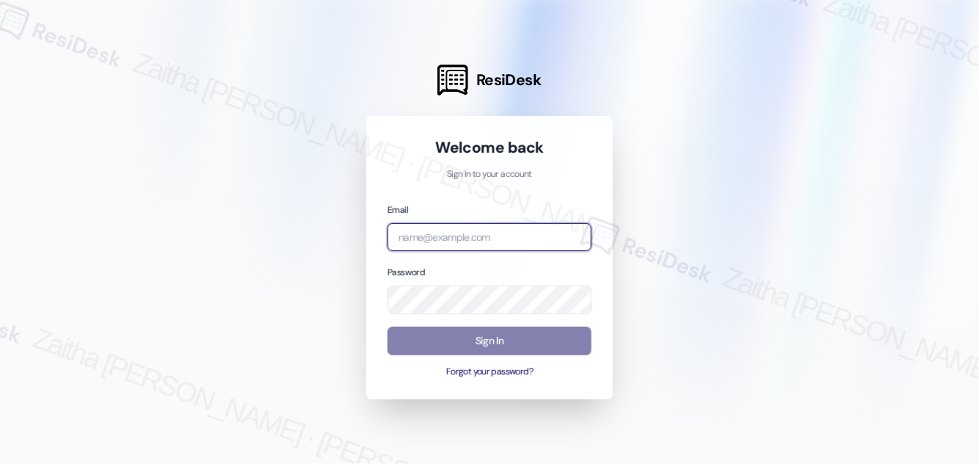
click at [481, 238] on input "email" at bounding box center [490, 237] width 204 height 29
type input "[EMAIL_ADDRESS][PERSON_NAME][DOMAIN_NAME]"
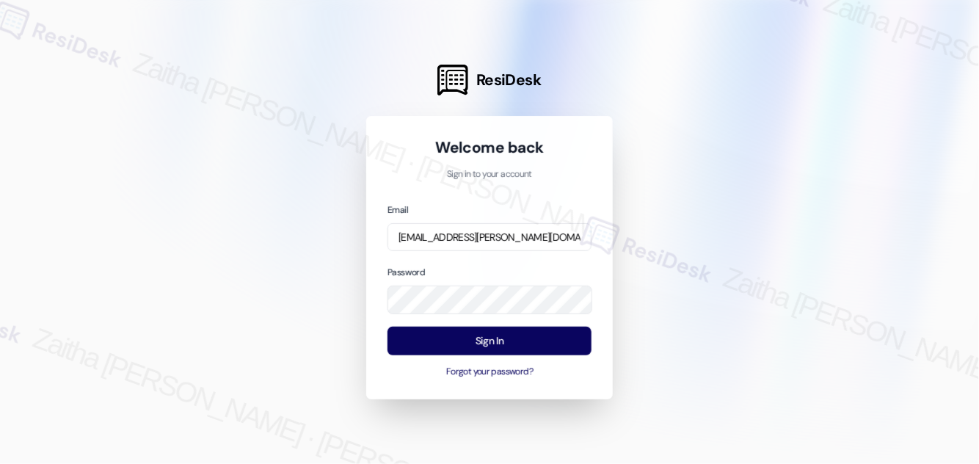
click at [283, 137] on div at bounding box center [489, 232] width 979 height 464
